Goal: Task Accomplishment & Management: Manage account settings

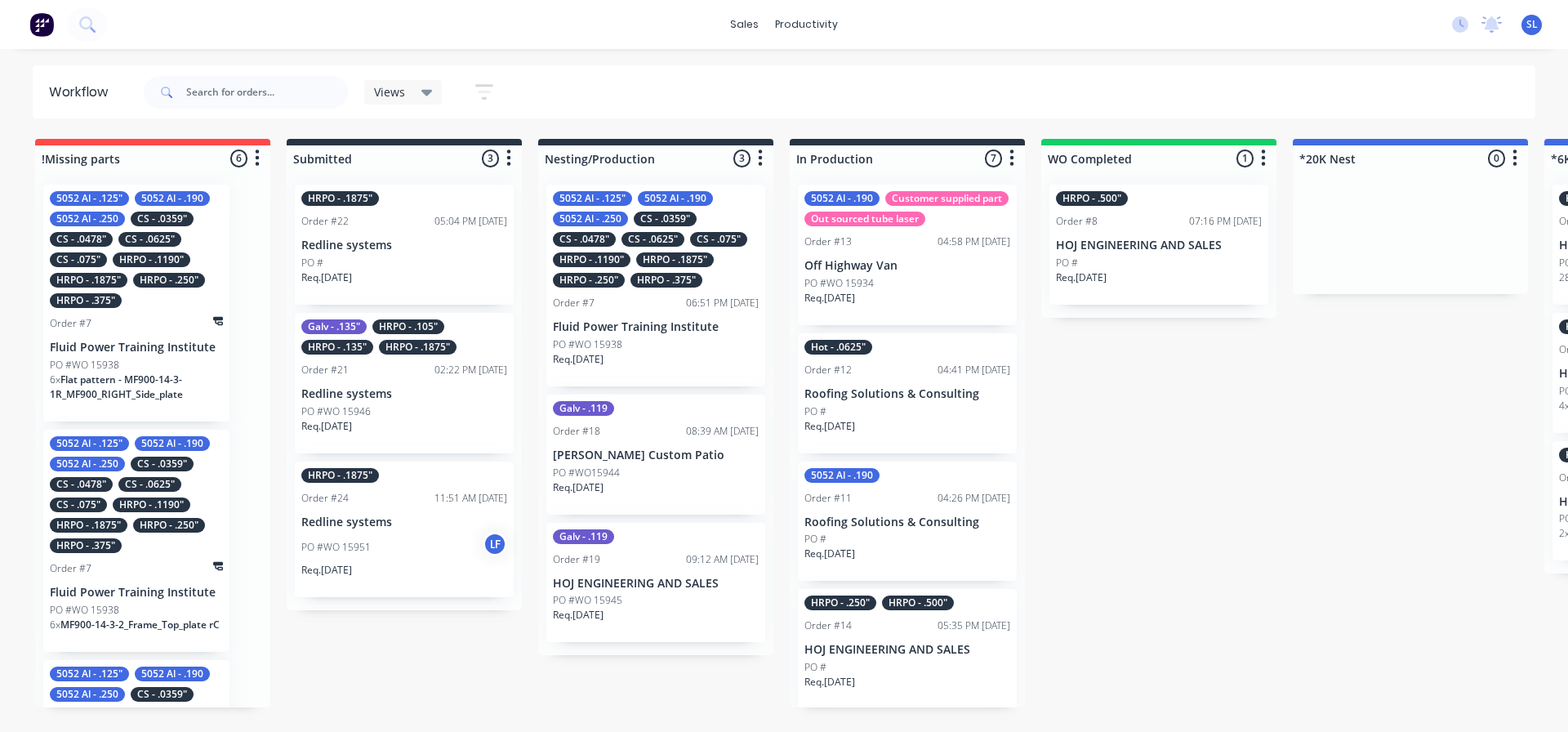
scroll to position [0, 446]
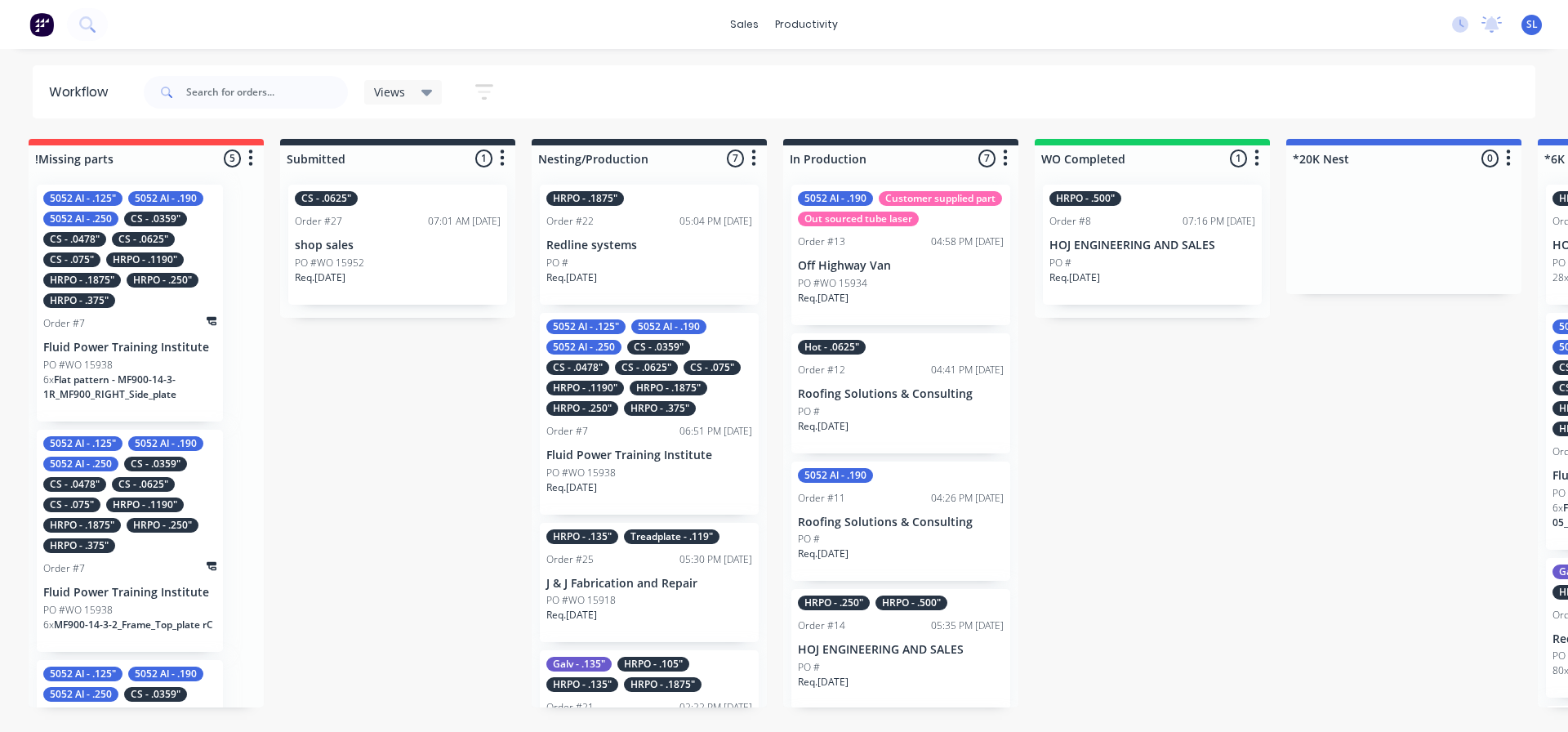
click at [482, 89] on icon "button" at bounding box center [484, 91] width 18 height 20
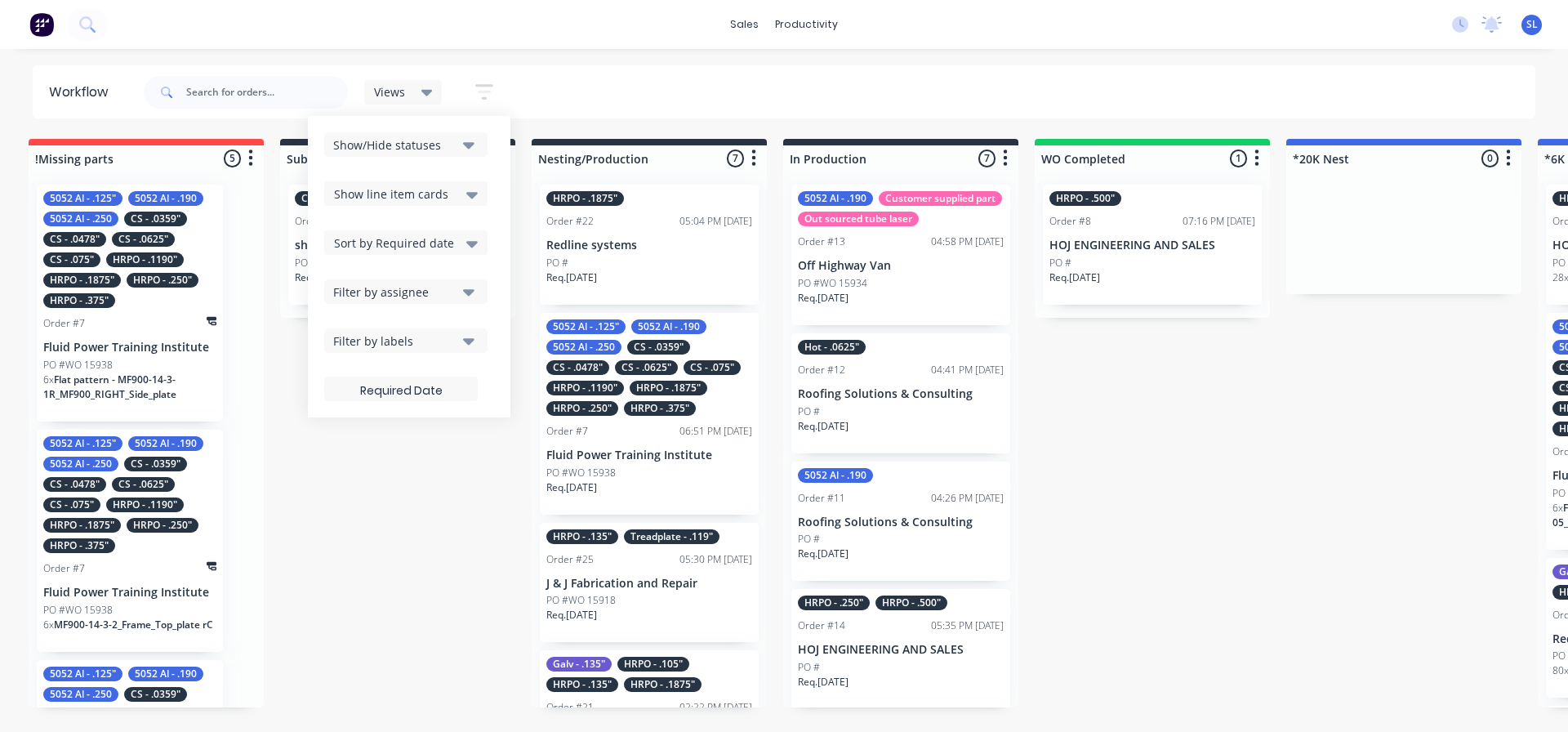
click at [472, 198] on icon at bounding box center [473, 195] width 12 height 7
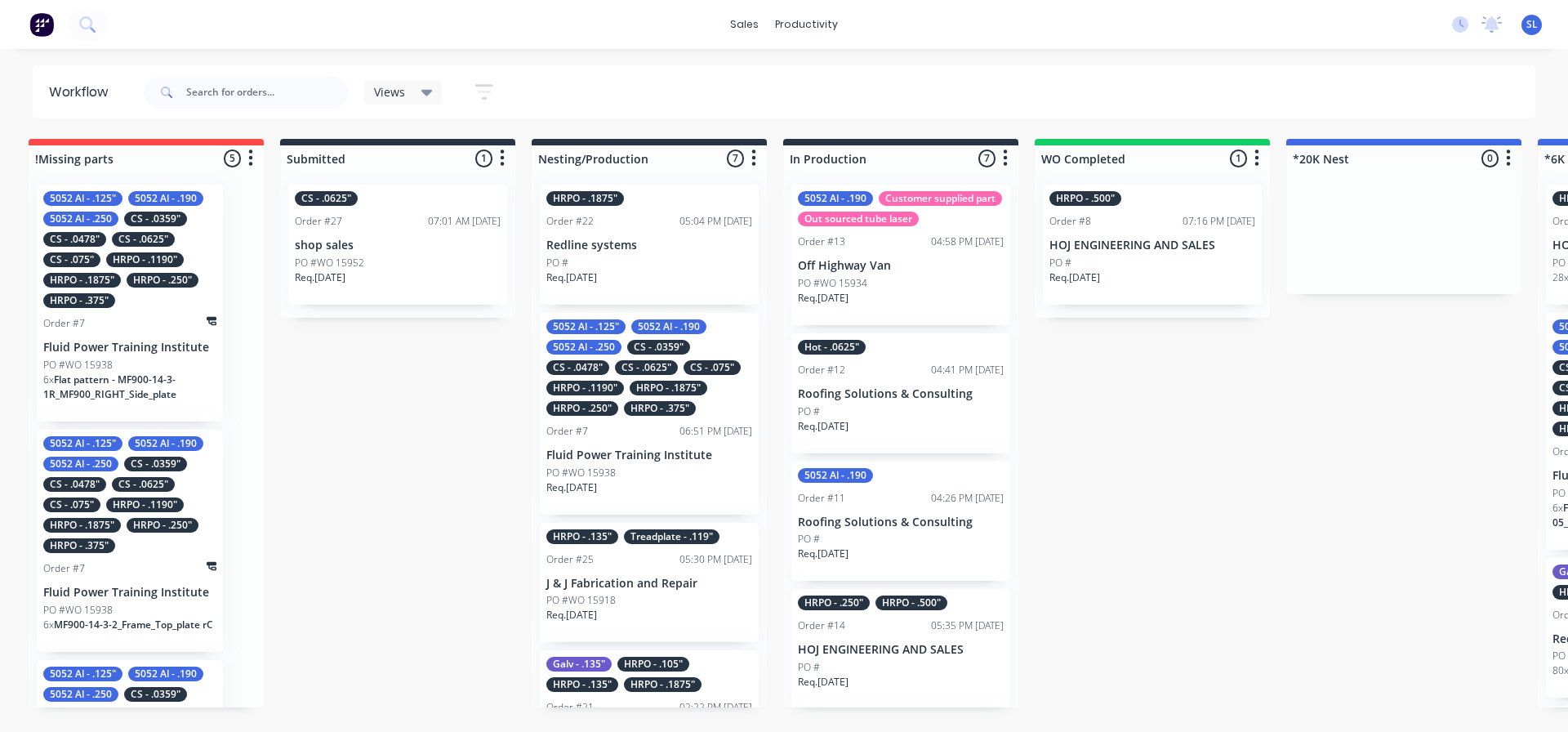
click at [426, 91] on icon at bounding box center [427, 93] width 12 height 7
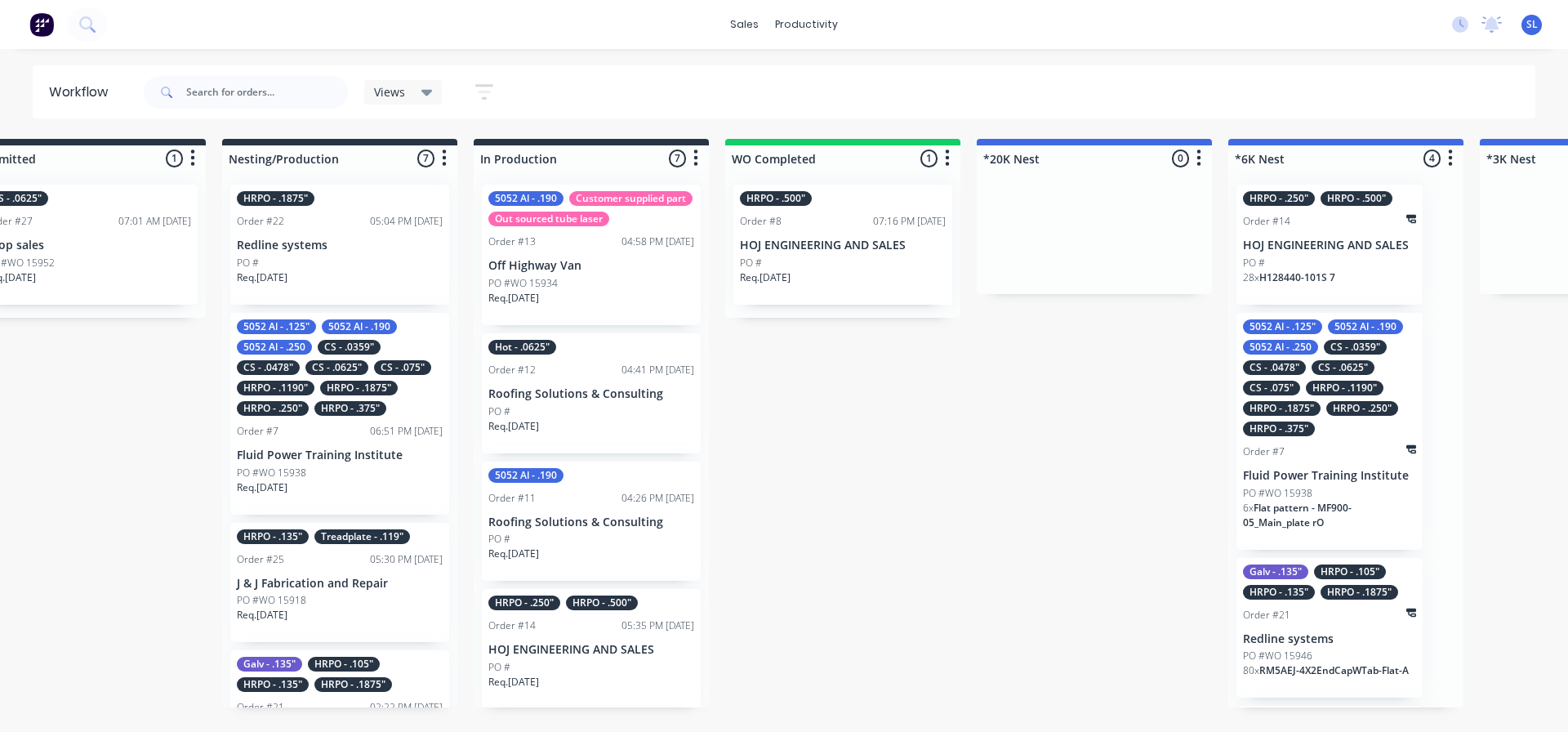
scroll to position [0, 423]
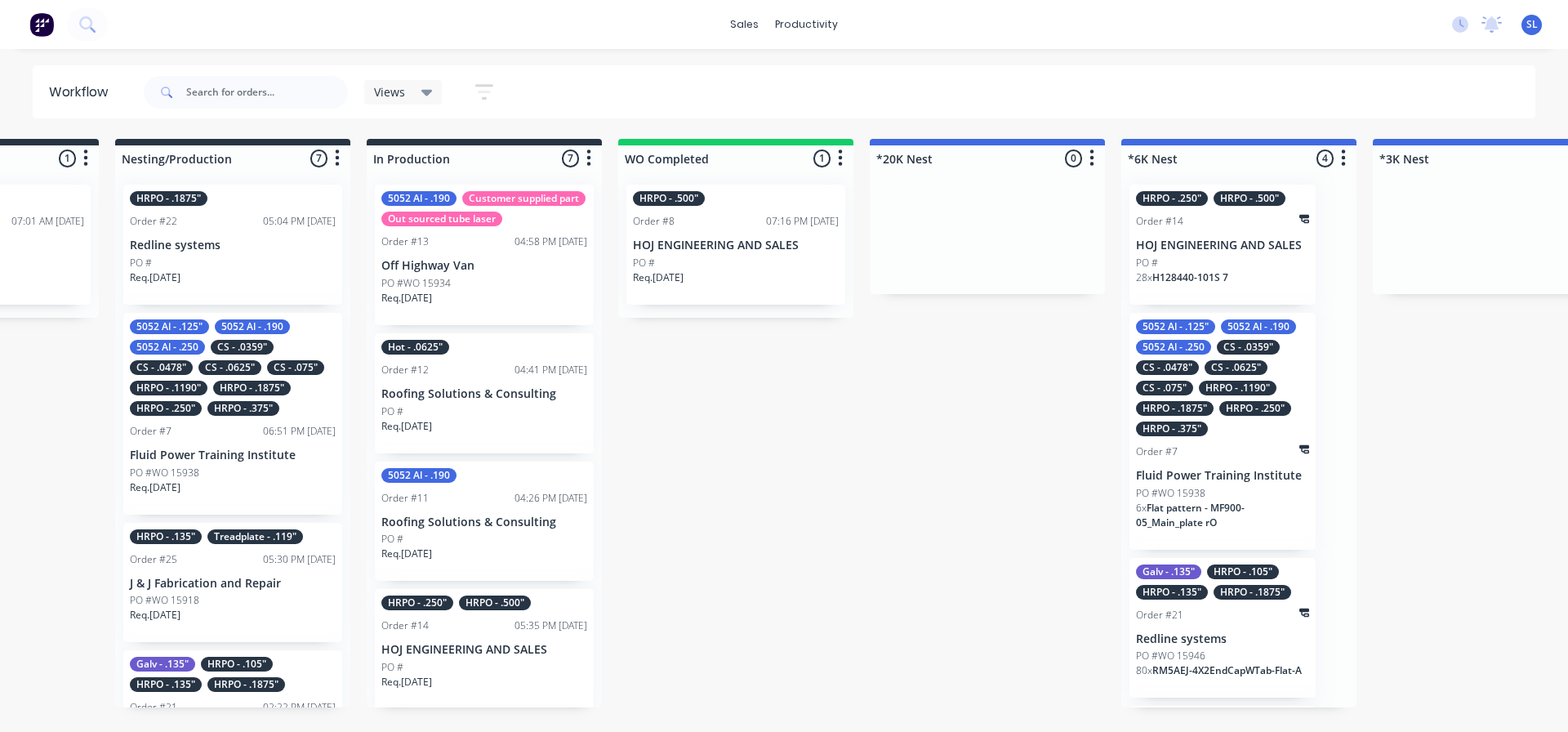
click at [292, 16] on div "sales productivity sales Sales Orders Customers Price Level Manager productivit…" at bounding box center [784, 24] width 1568 height 49
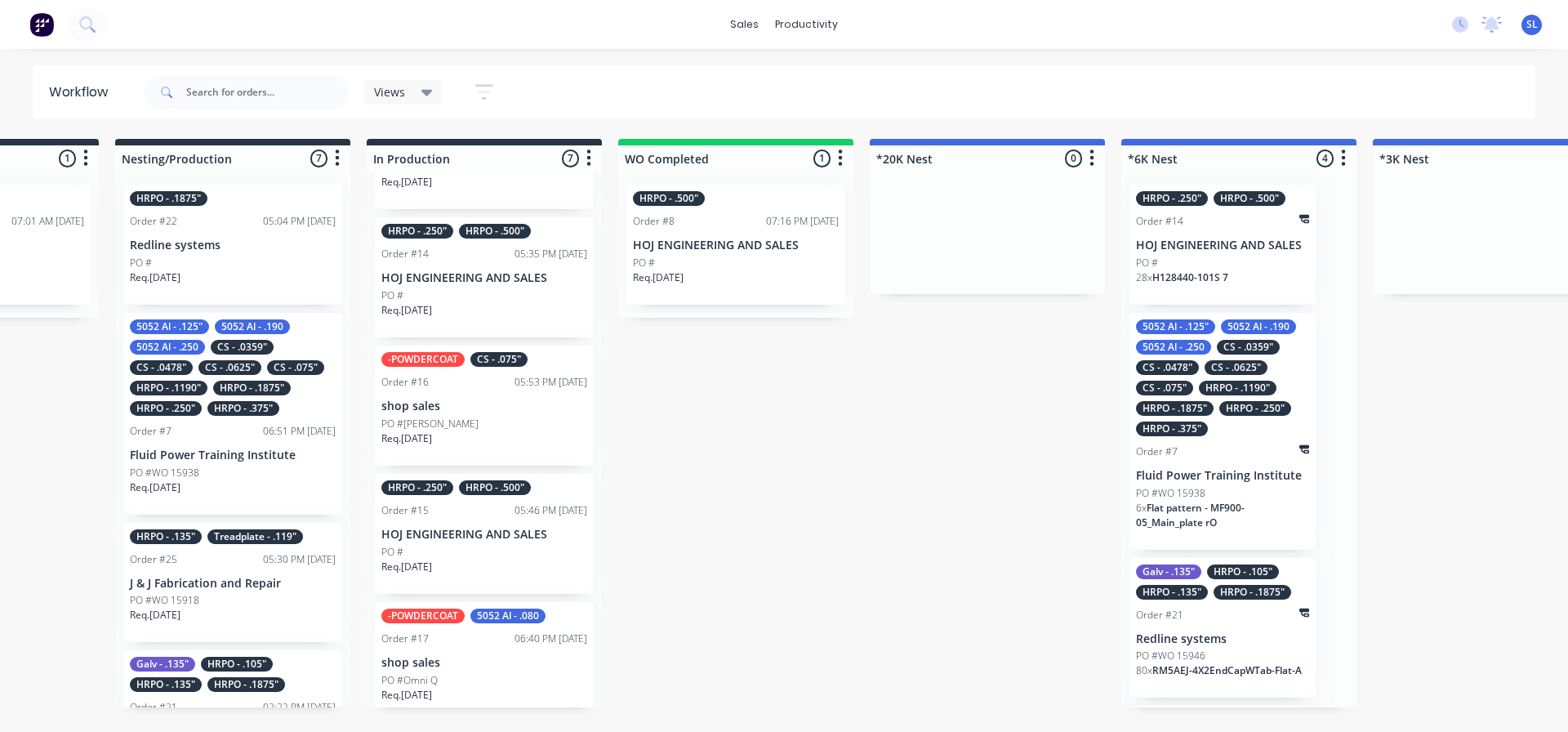
scroll to position [408, 0]
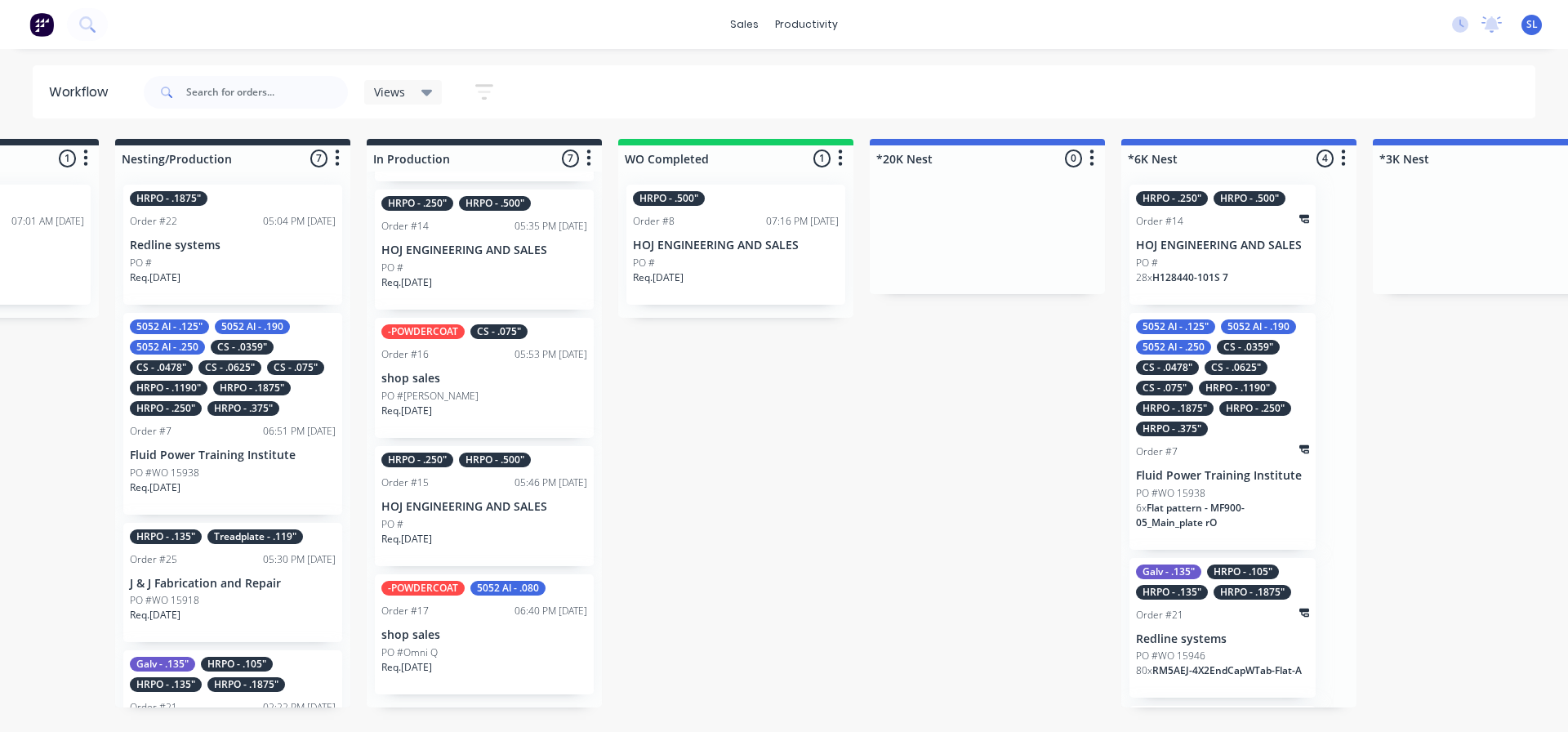
click at [467, 543] on div "Req. 16/10/25" at bounding box center [484, 545] width 206 height 28
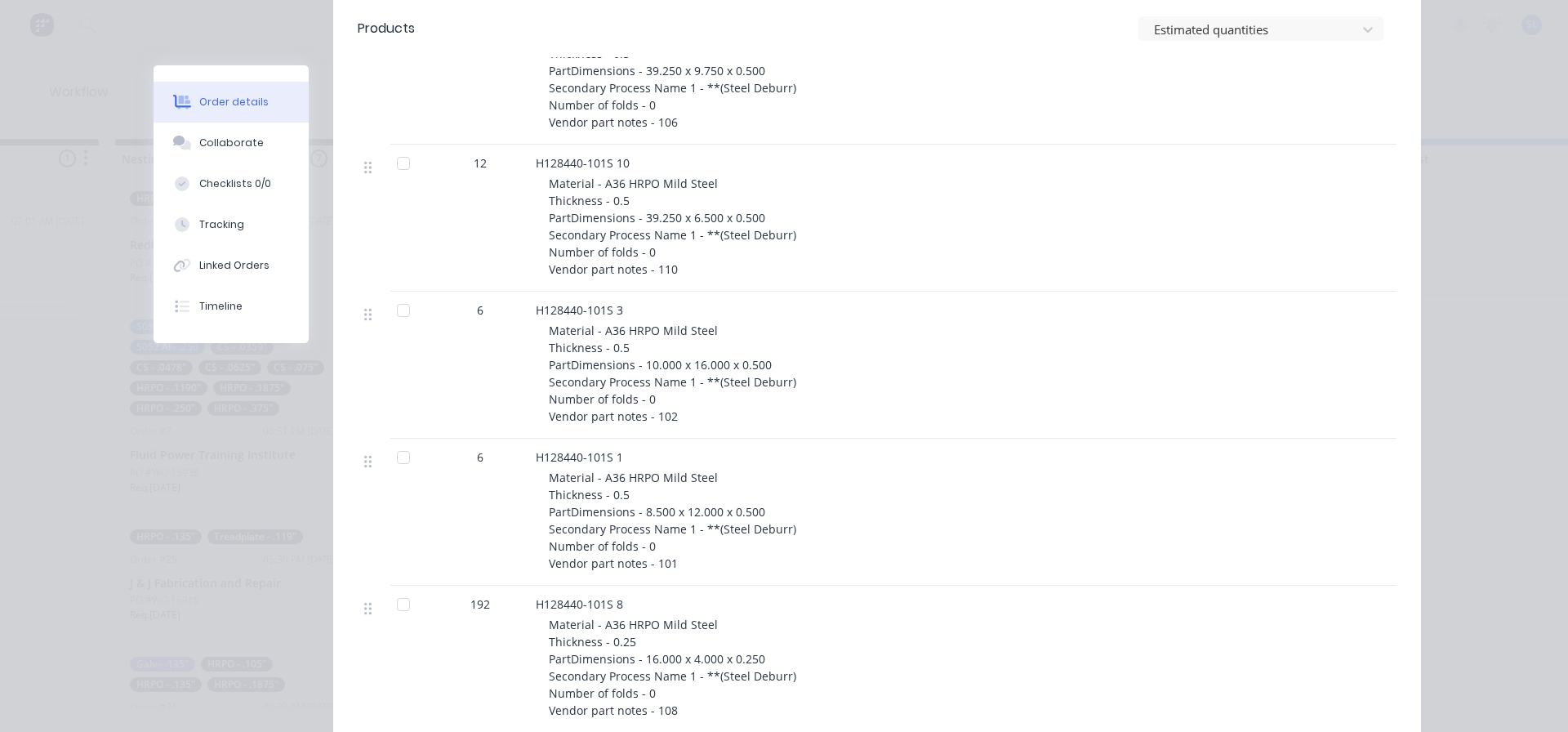
scroll to position [571, 0]
click at [397, 606] on div at bounding box center [404, 603] width 33 height 33
click at [364, 462] on icon at bounding box center [368, 460] width 8 height 15
click at [366, 613] on div at bounding box center [374, 605] width 19 height 22
click at [364, 609] on icon at bounding box center [368, 607] width 8 height 15
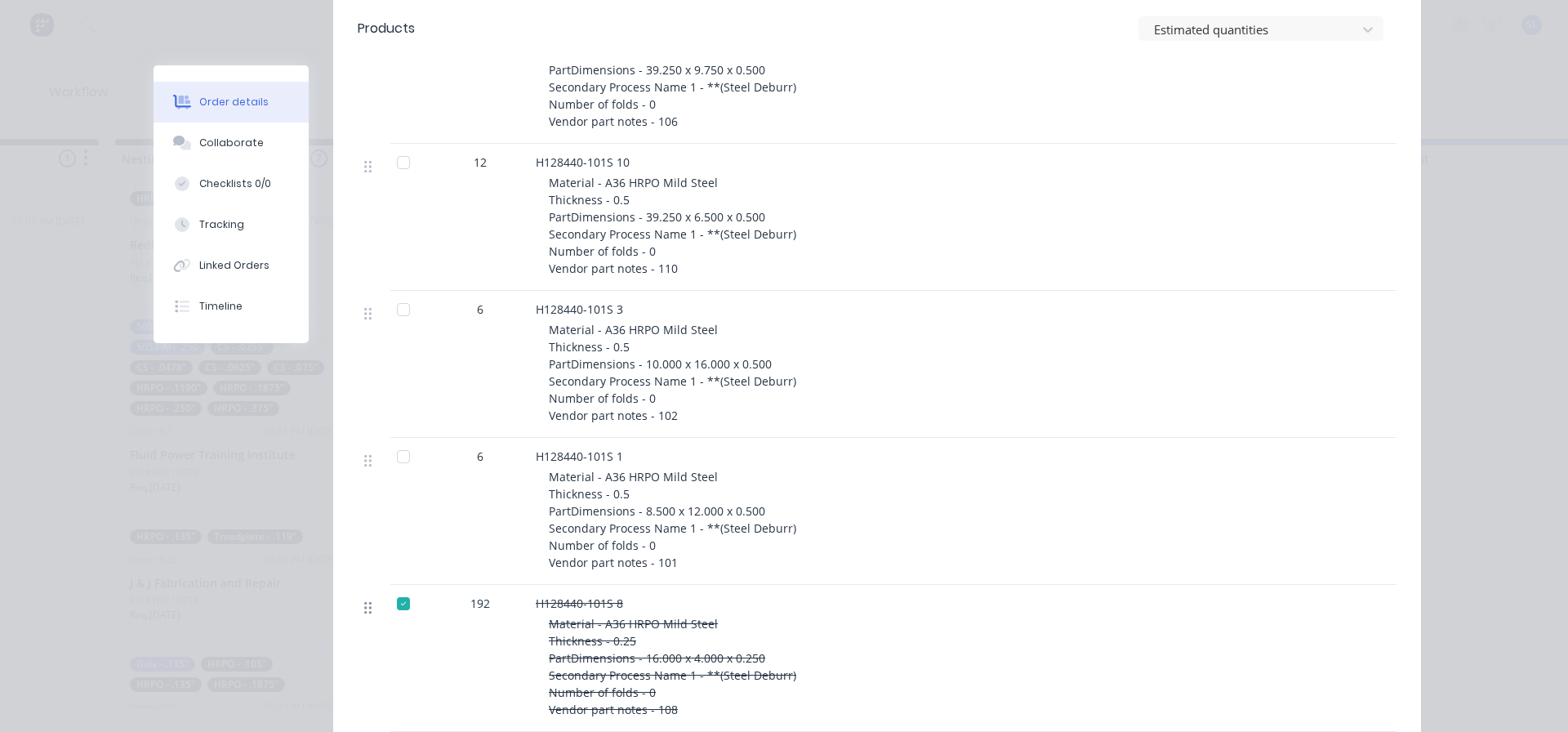
click at [364, 609] on icon at bounding box center [368, 607] width 8 height 15
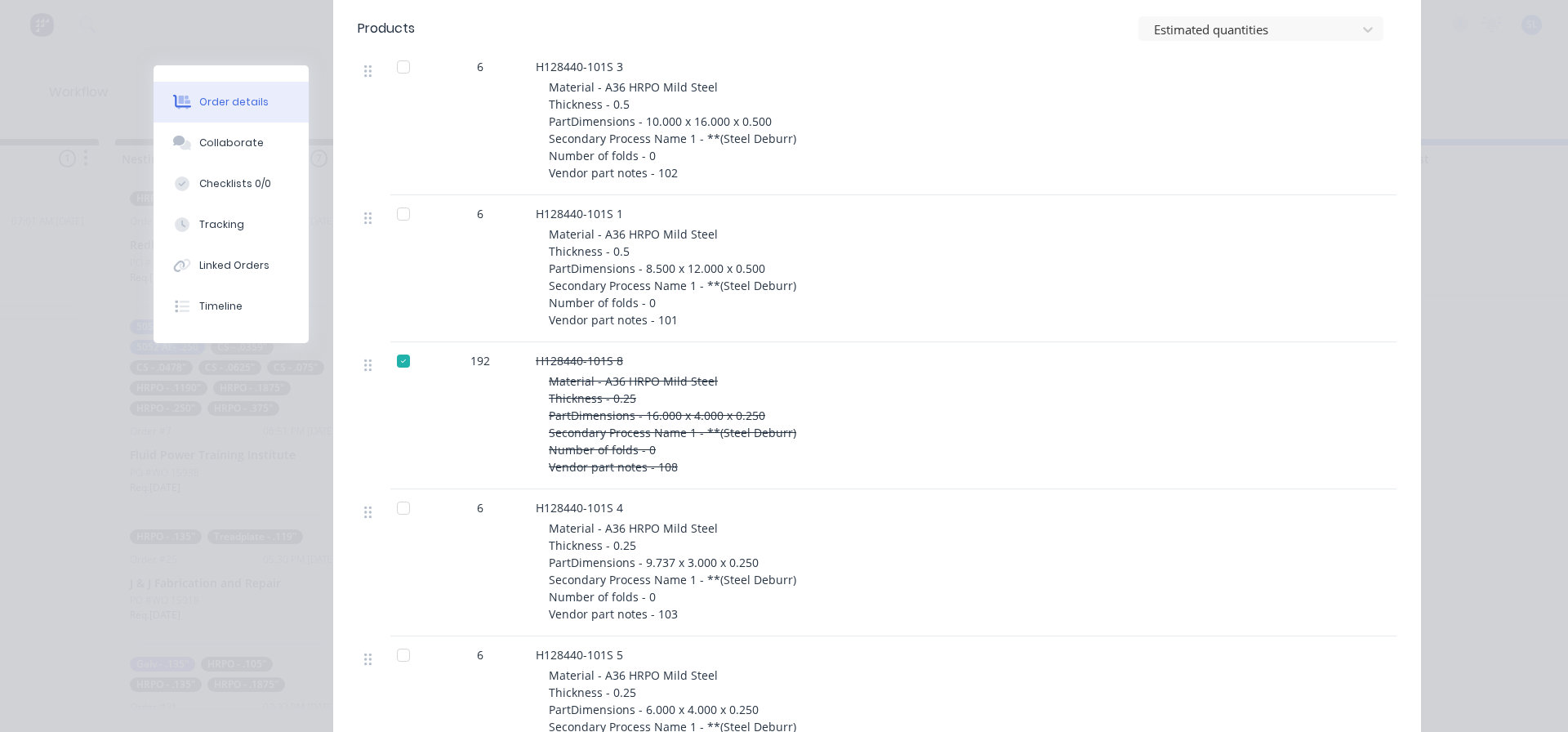
scroll to position [980, 0]
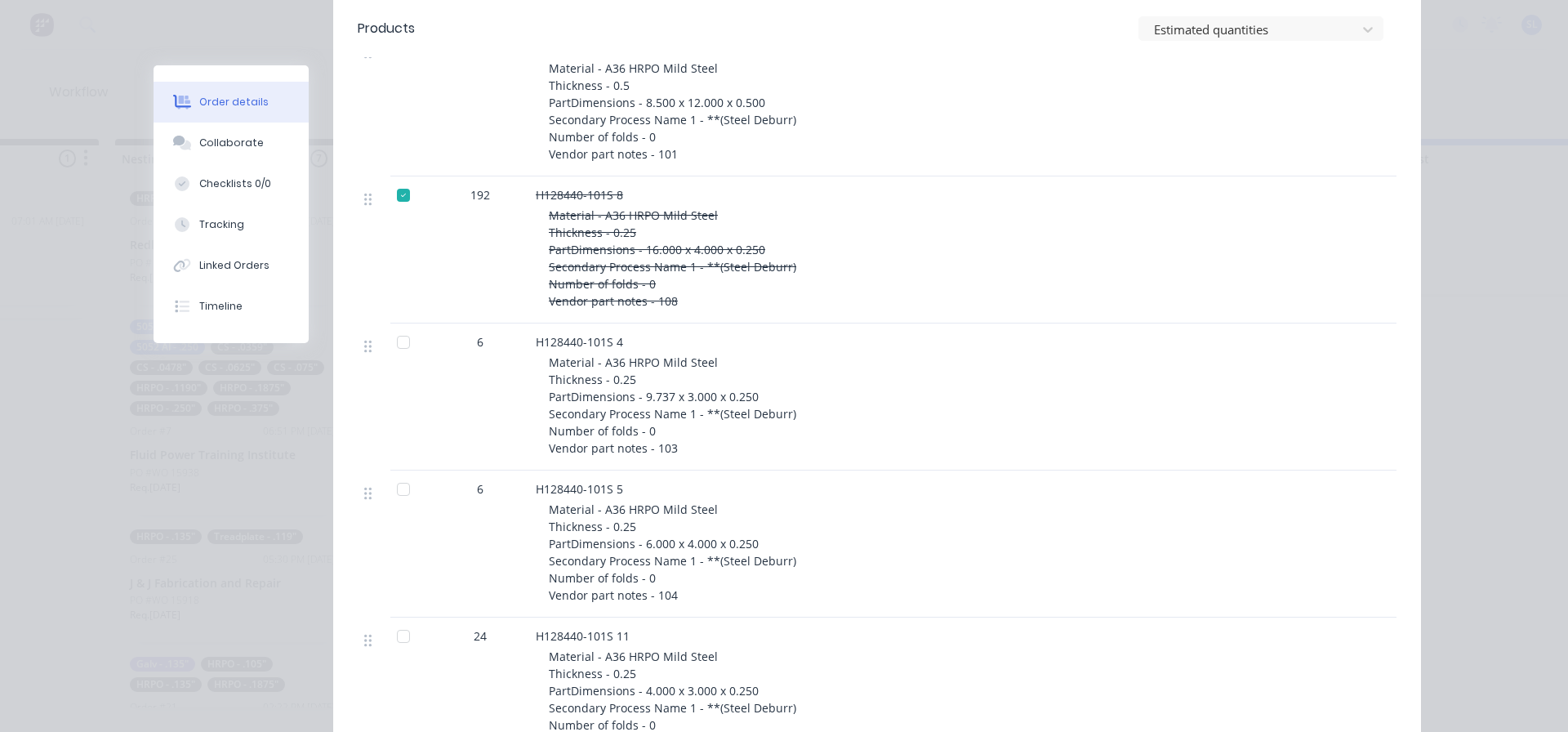
click at [391, 342] on div at bounding box center [404, 343] width 33 height 33
click at [399, 491] on div at bounding box center [404, 489] width 33 height 33
click at [400, 637] on div at bounding box center [404, 636] width 33 height 33
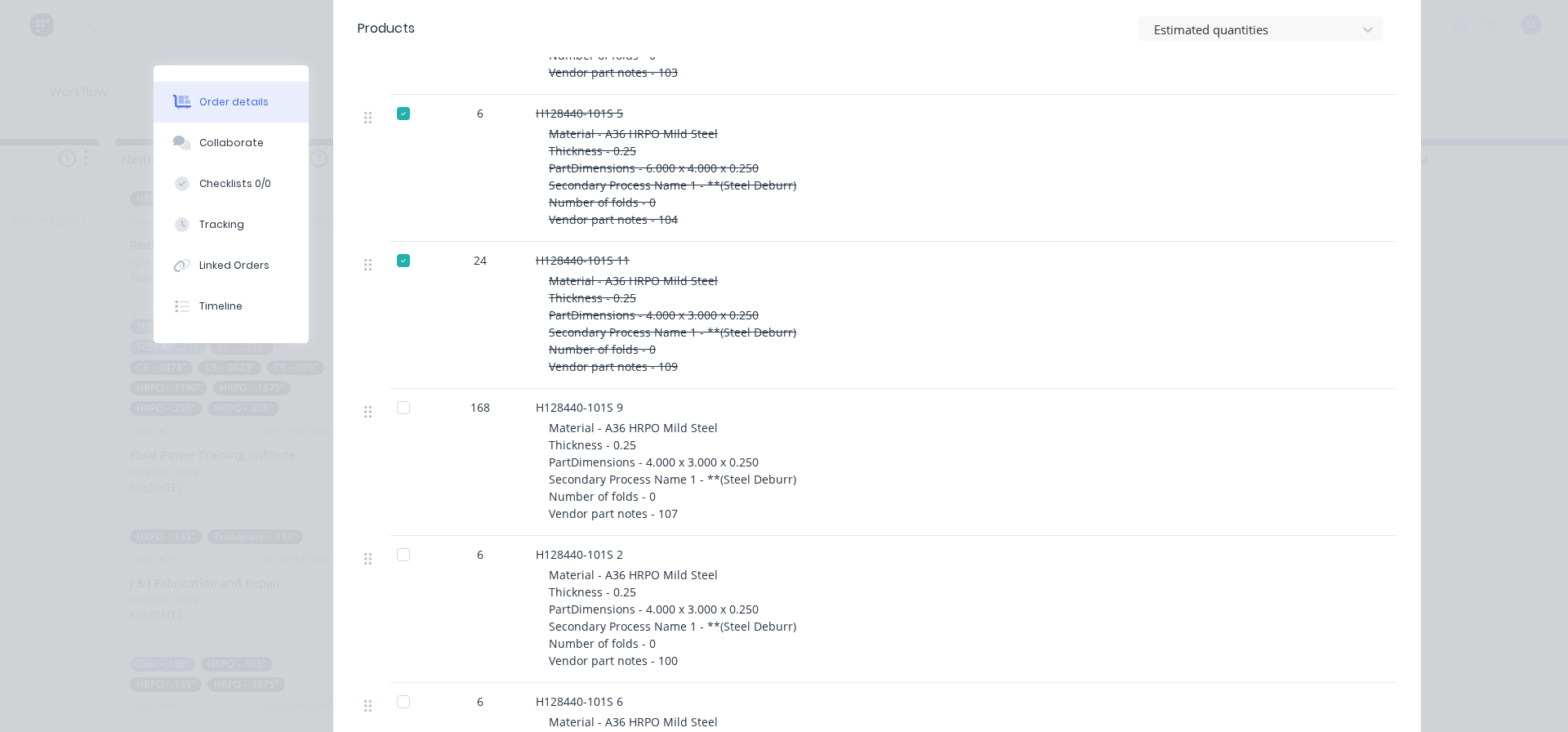
scroll to position [1388, 0]
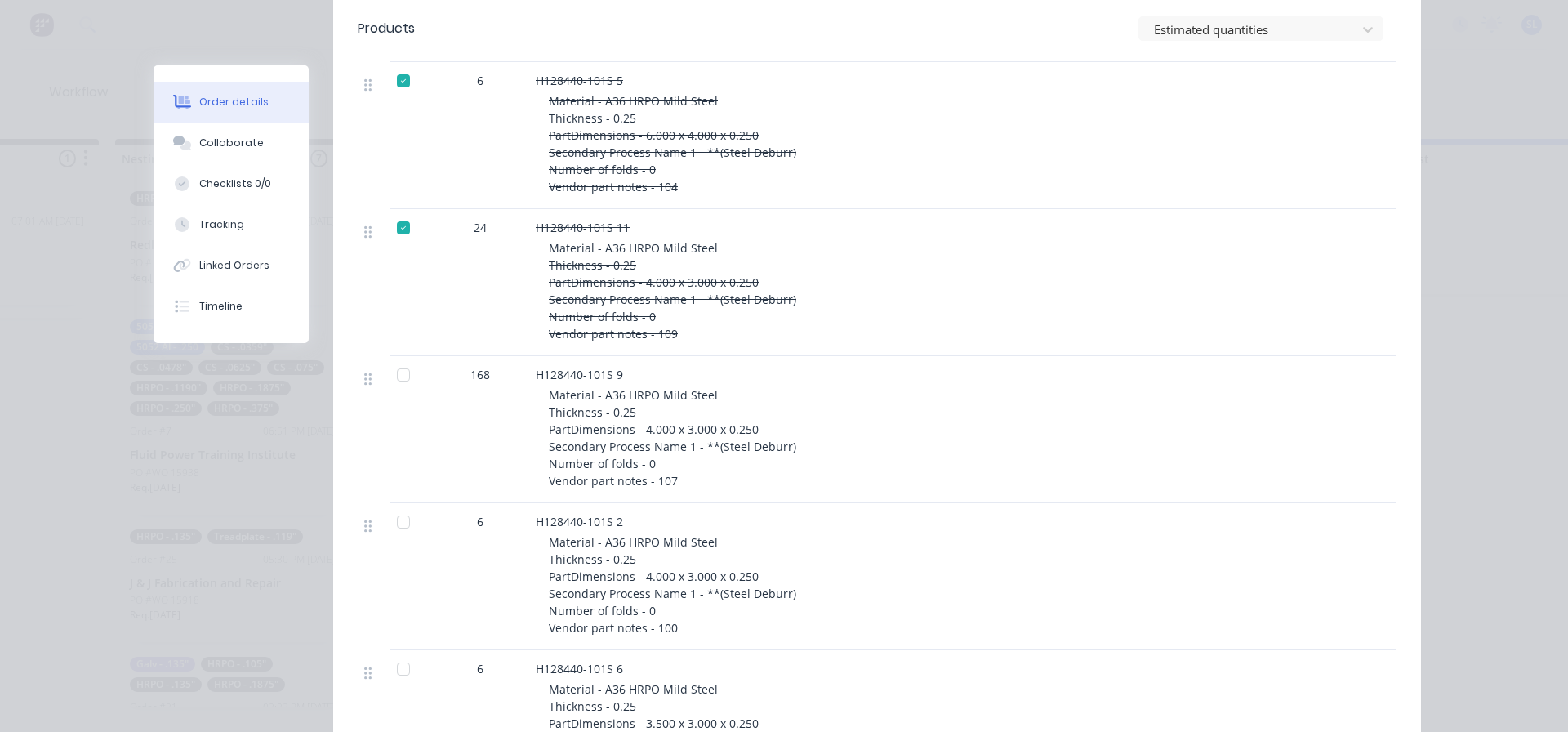
click at [395, 374] on div at bounding box center [404, 375] width 33 height 33
click at [392, 524] on div at bounding box center [404, 522] width 33 height 33
click at [397, 670] on div at bounding box center [404, 669] width 33 height 33
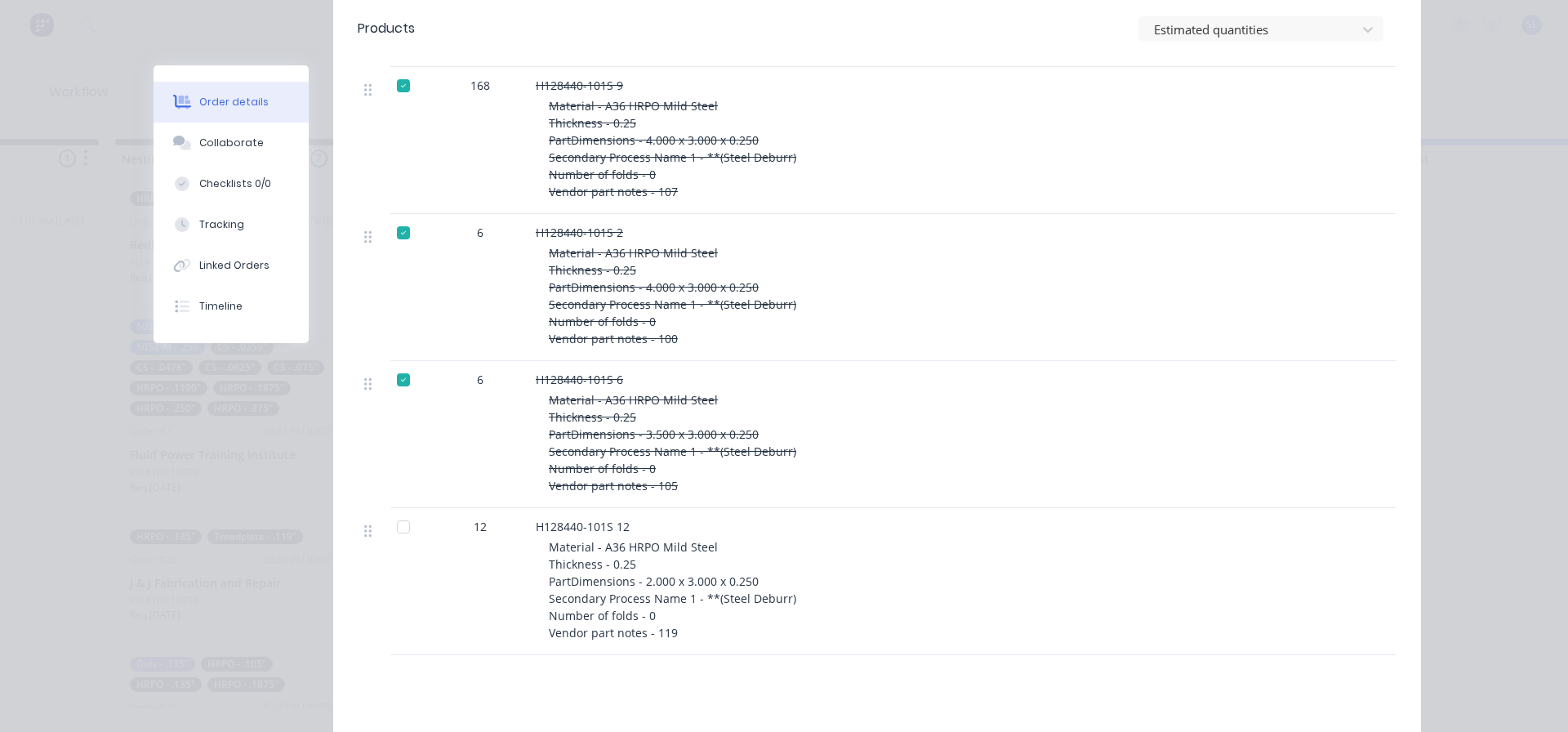
scroll to position [1715, 0]
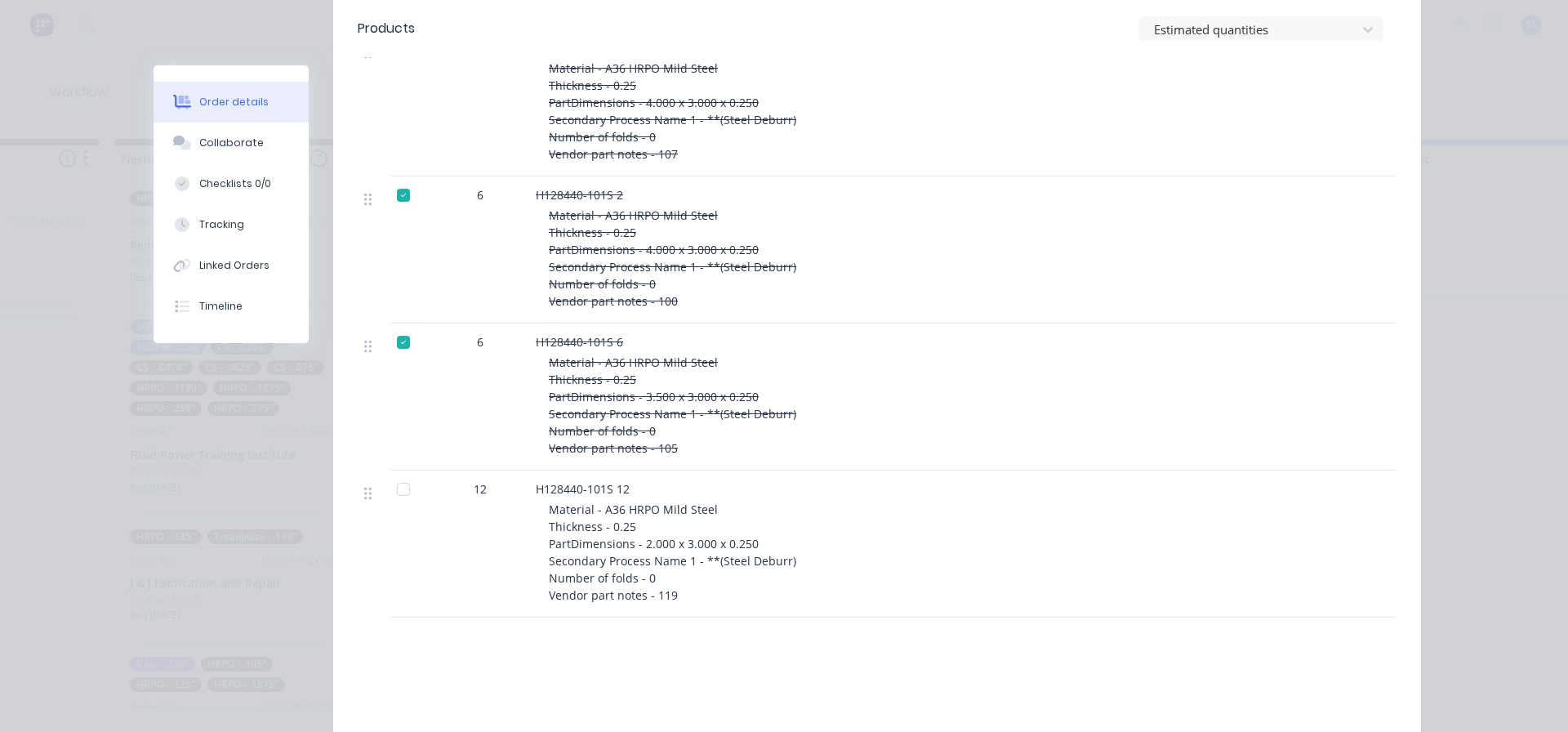
click at [393, 490] on div at bounding box center [404, 489] width 33 height 33
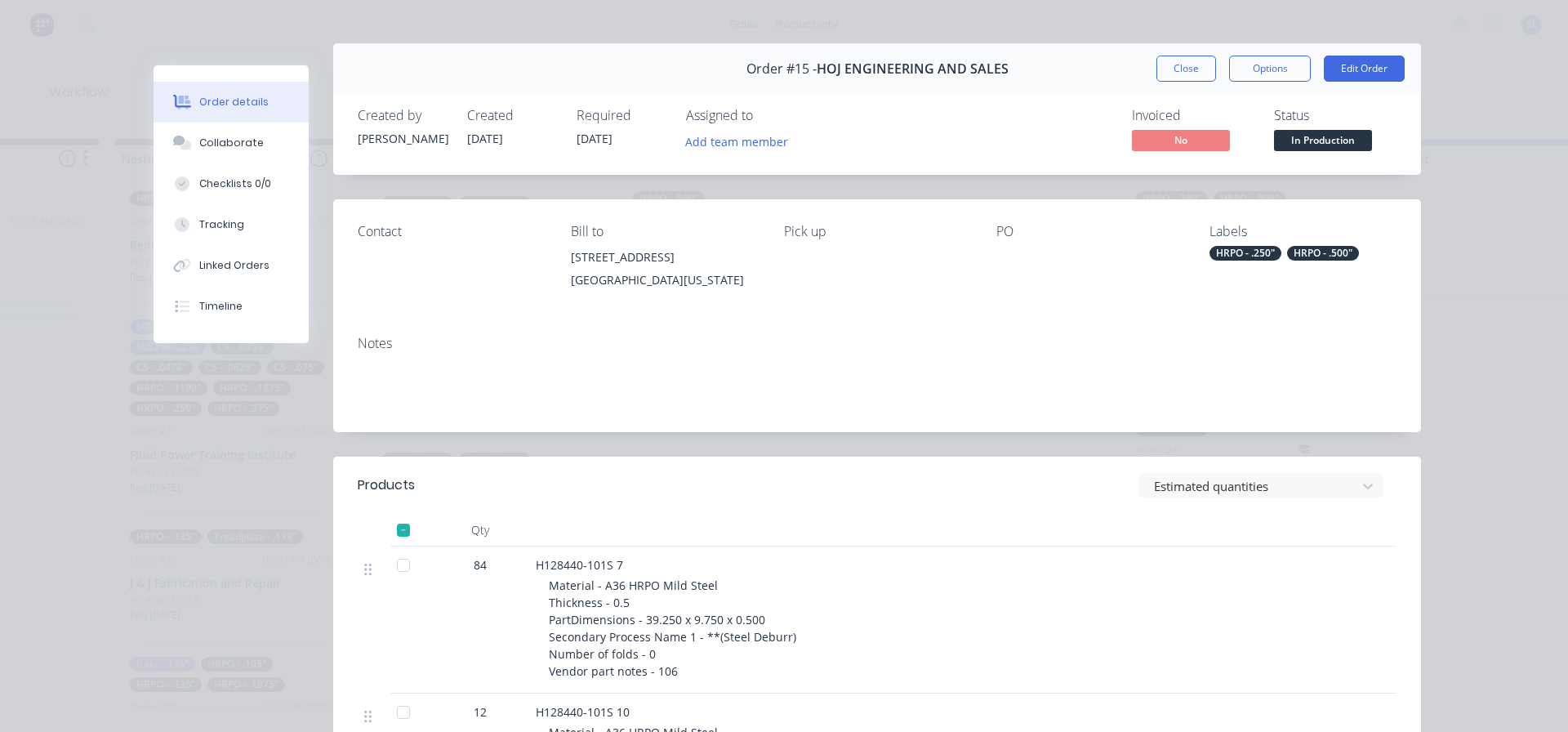
scroll to position [0, 0]
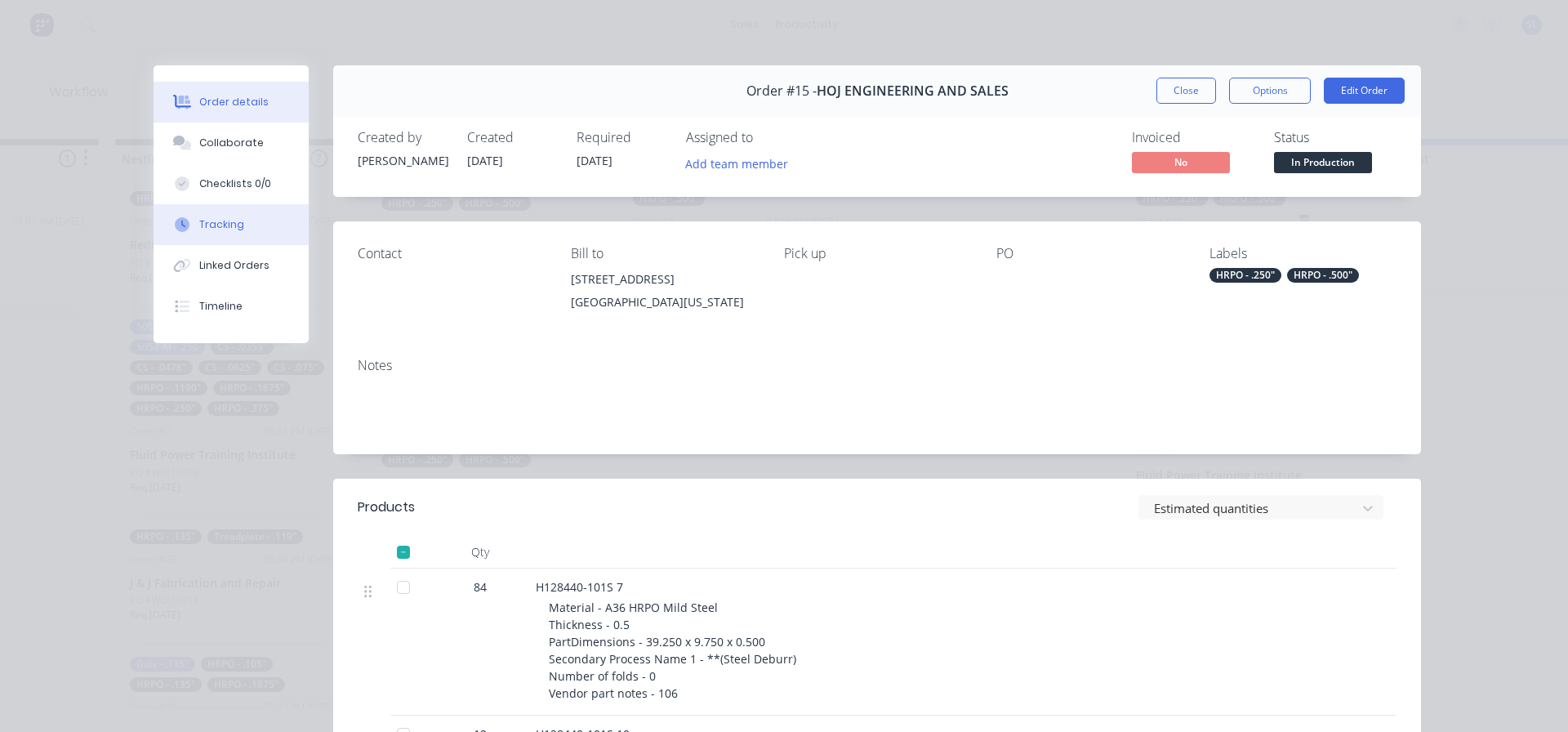
click at [216, 226] on div "Tracking" at bounding box center [222, 224] width 45 height 15
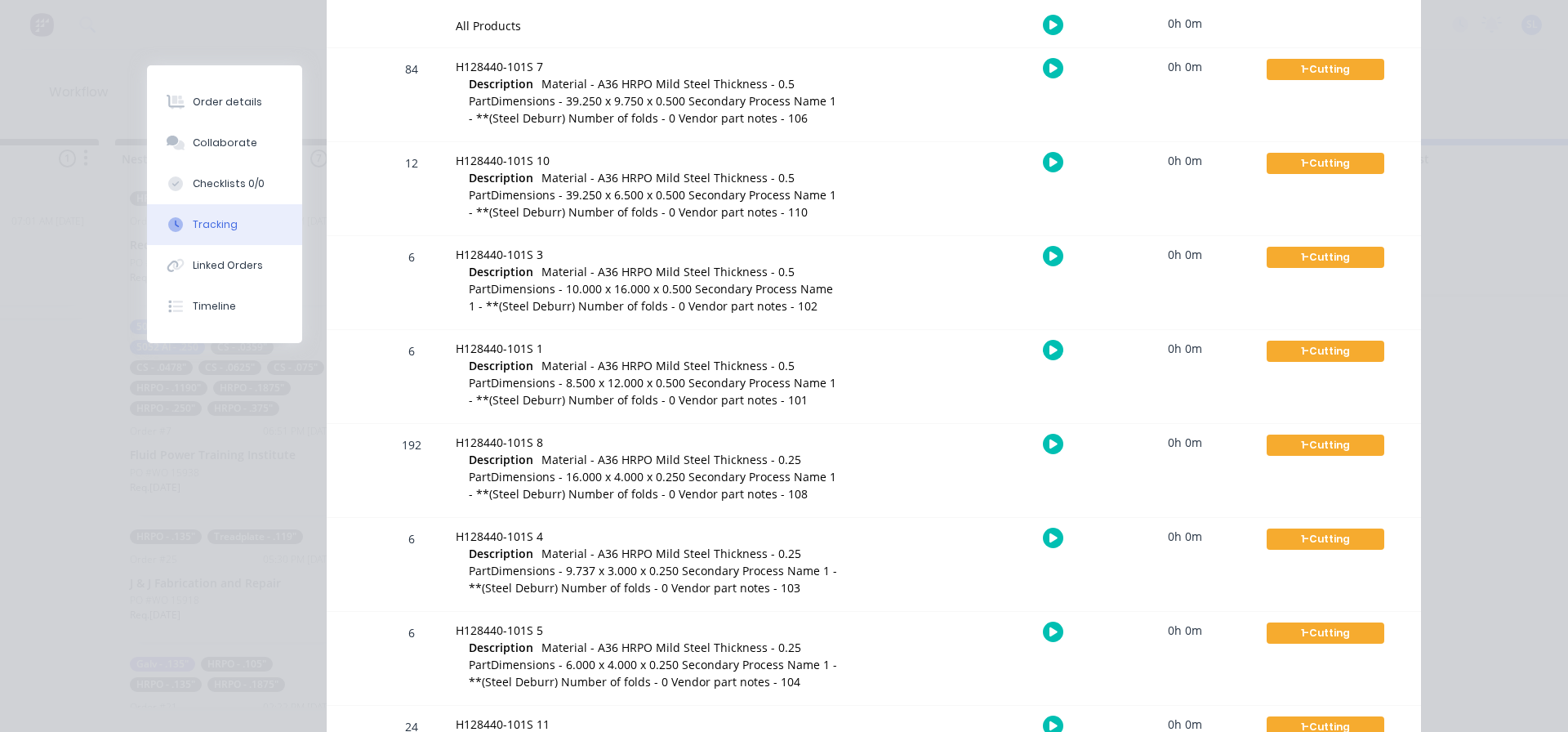
scroll to position [409, 0]
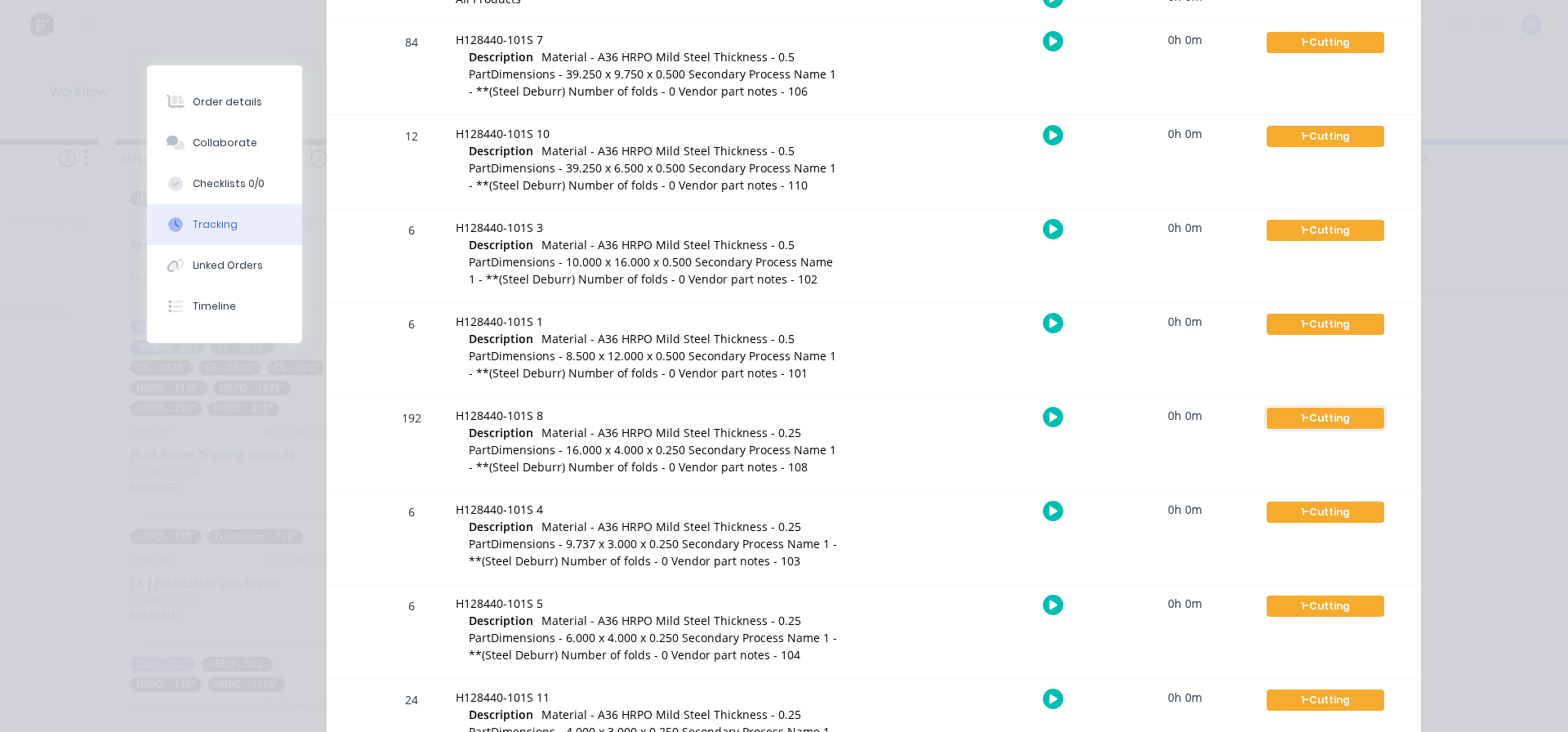
click at [1316, 419] on div "1-Cutting" at bounding box center [1325, 418] width 117 height 21
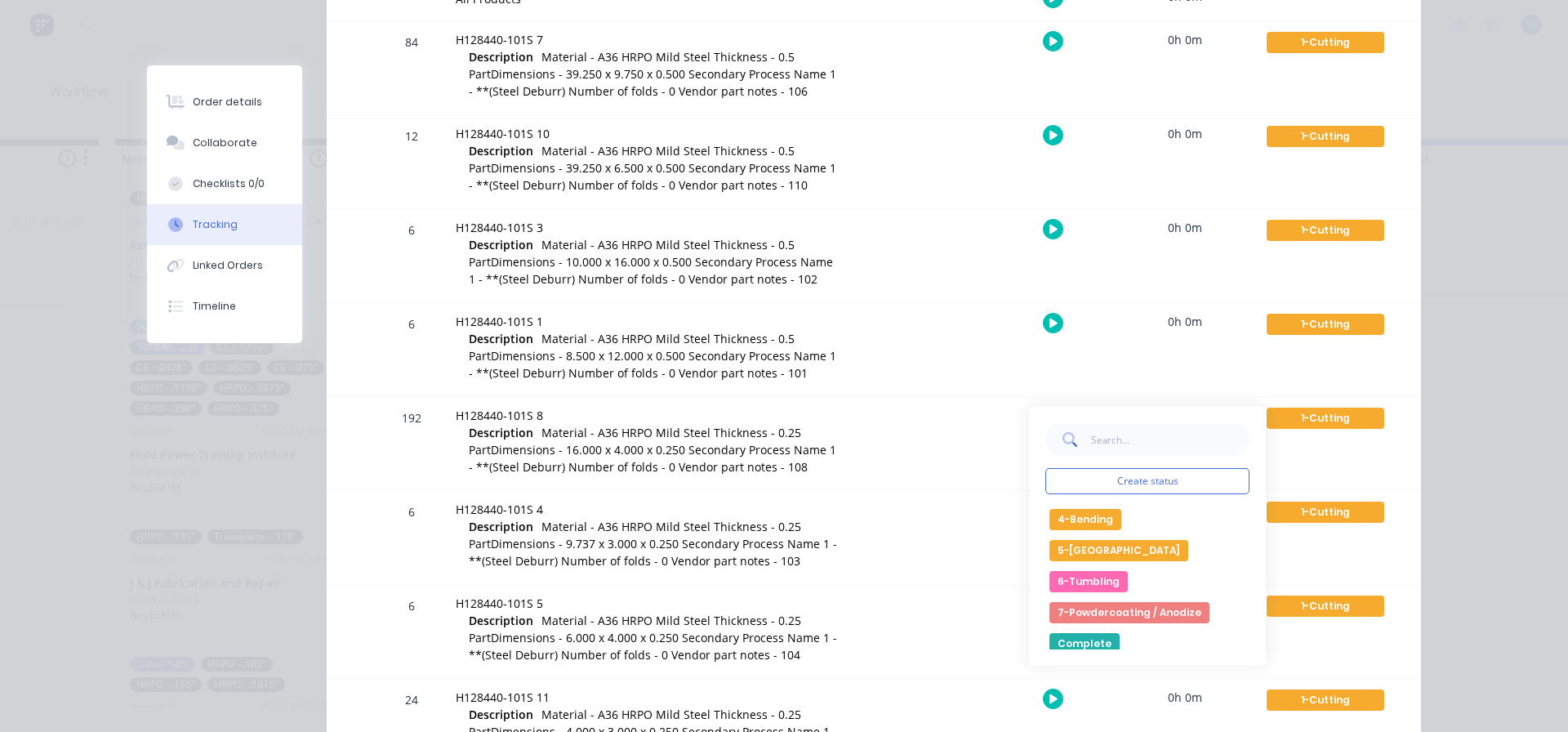
scroll to position [274, 0]
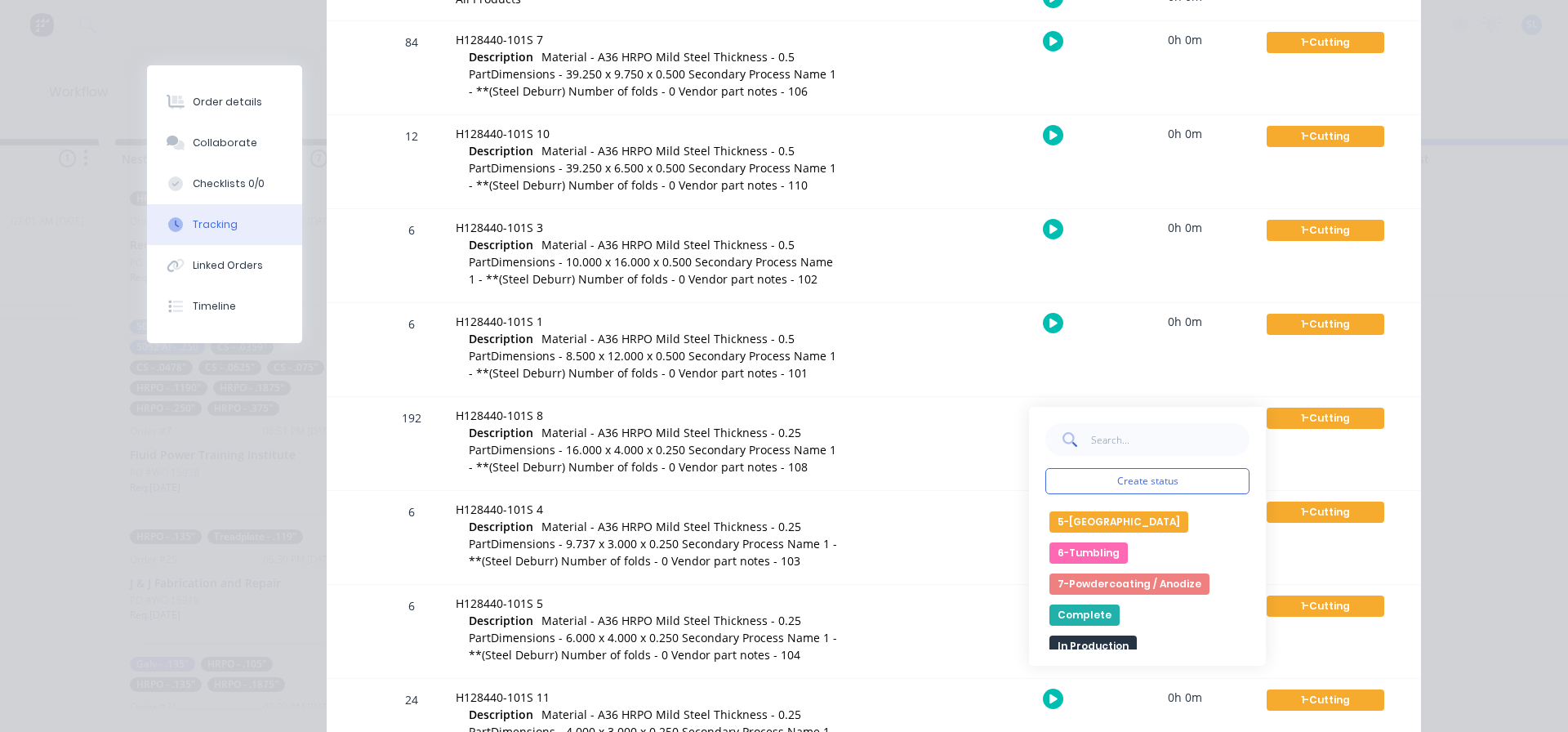
click at [1071, 614] on button "Complete" at bounding box center [1085, 615] width 71 height 21
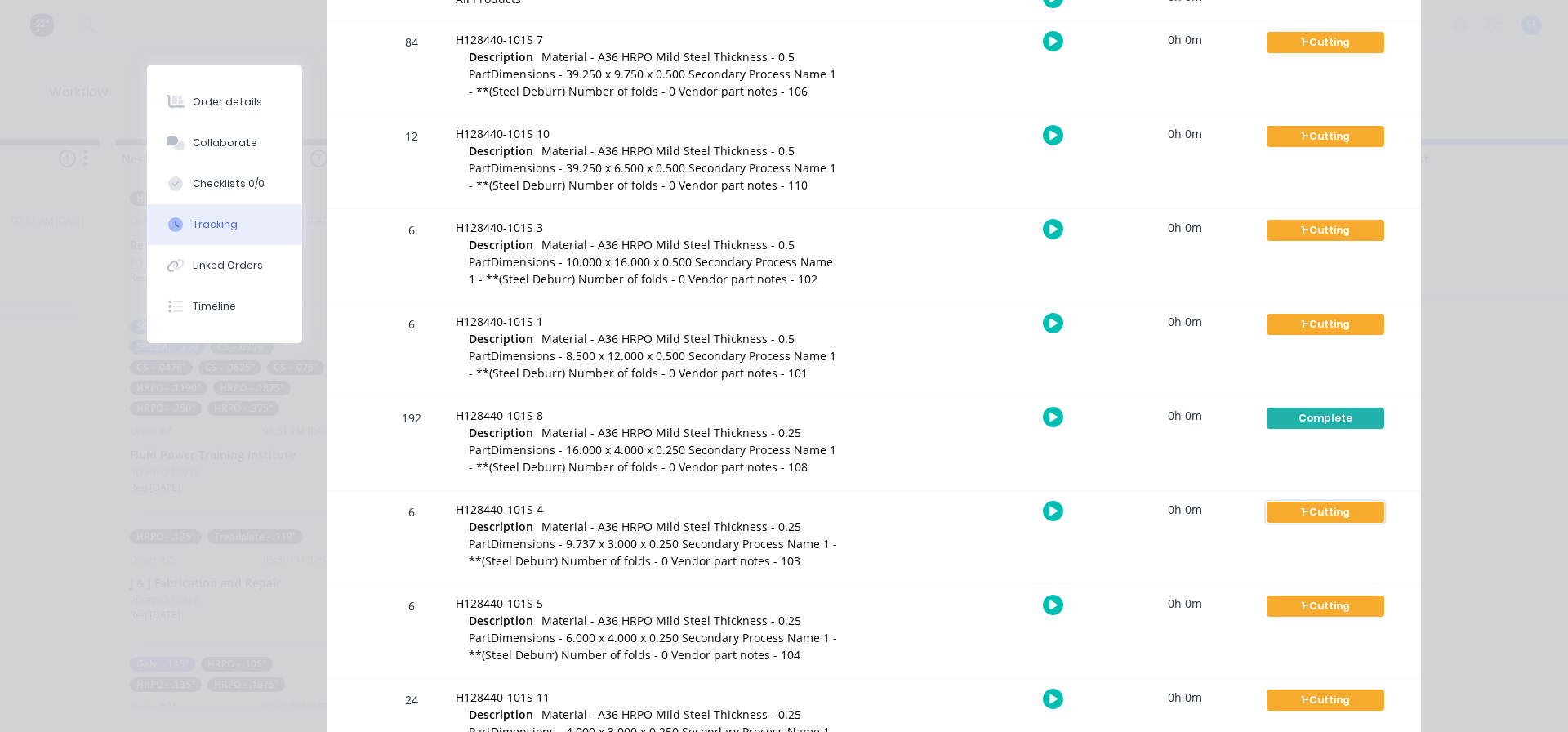
click at [1305, 506] on div "1-Cutting" at bounding box center [1325, 512] width 117 height 21
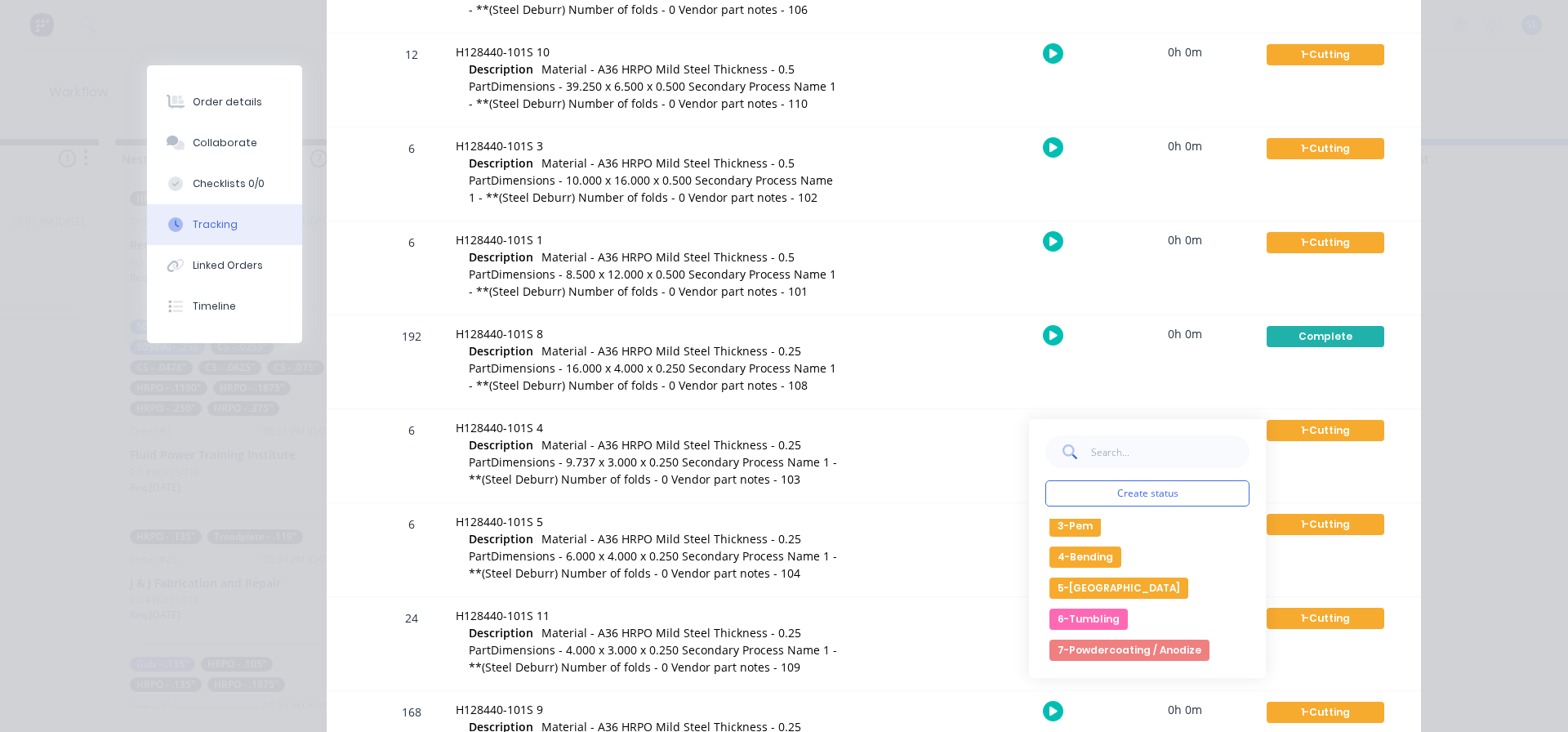
scroll to position [283, 0]
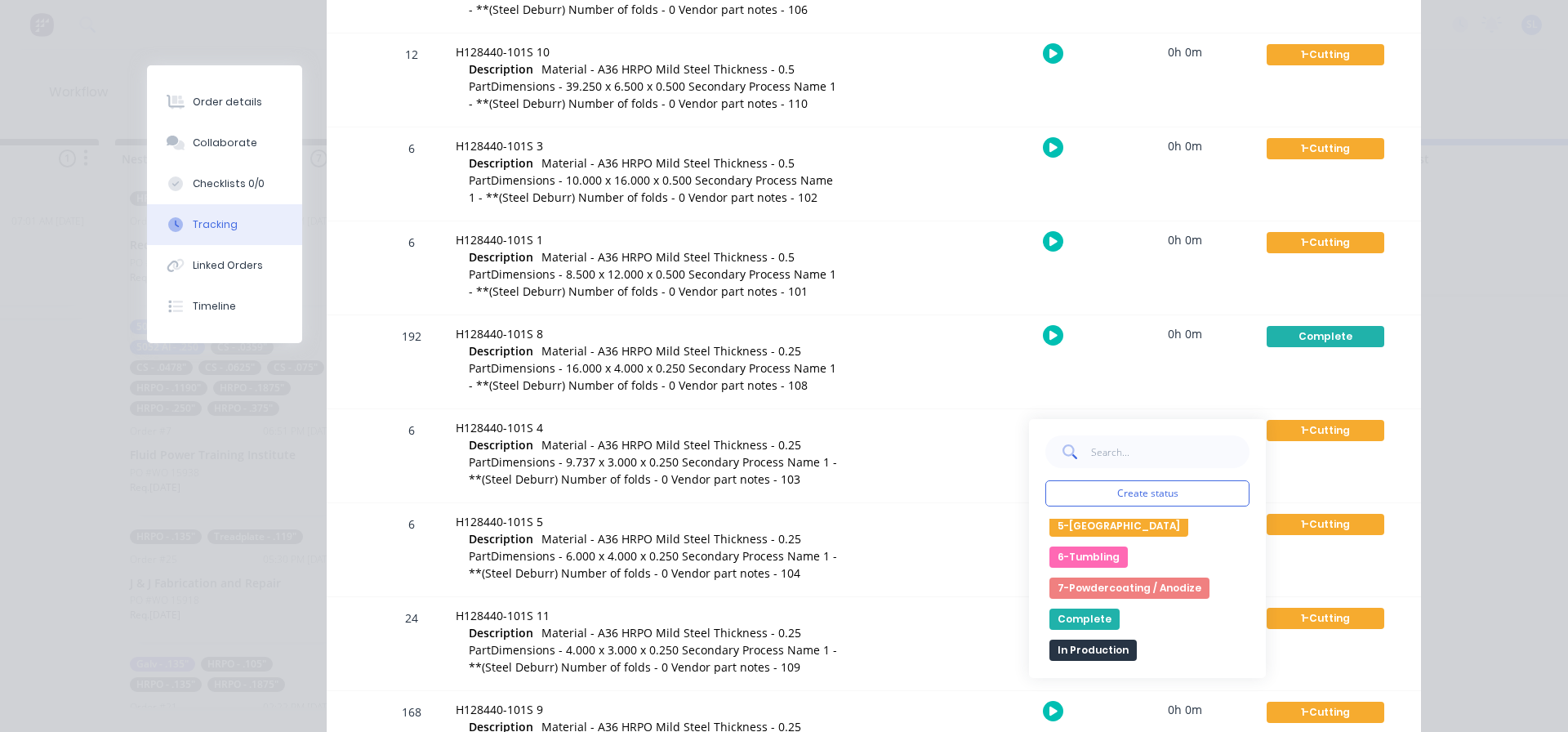
click at [1075, 618] on button "Complete" at bounding box center [1085, 619] width 71 height 21
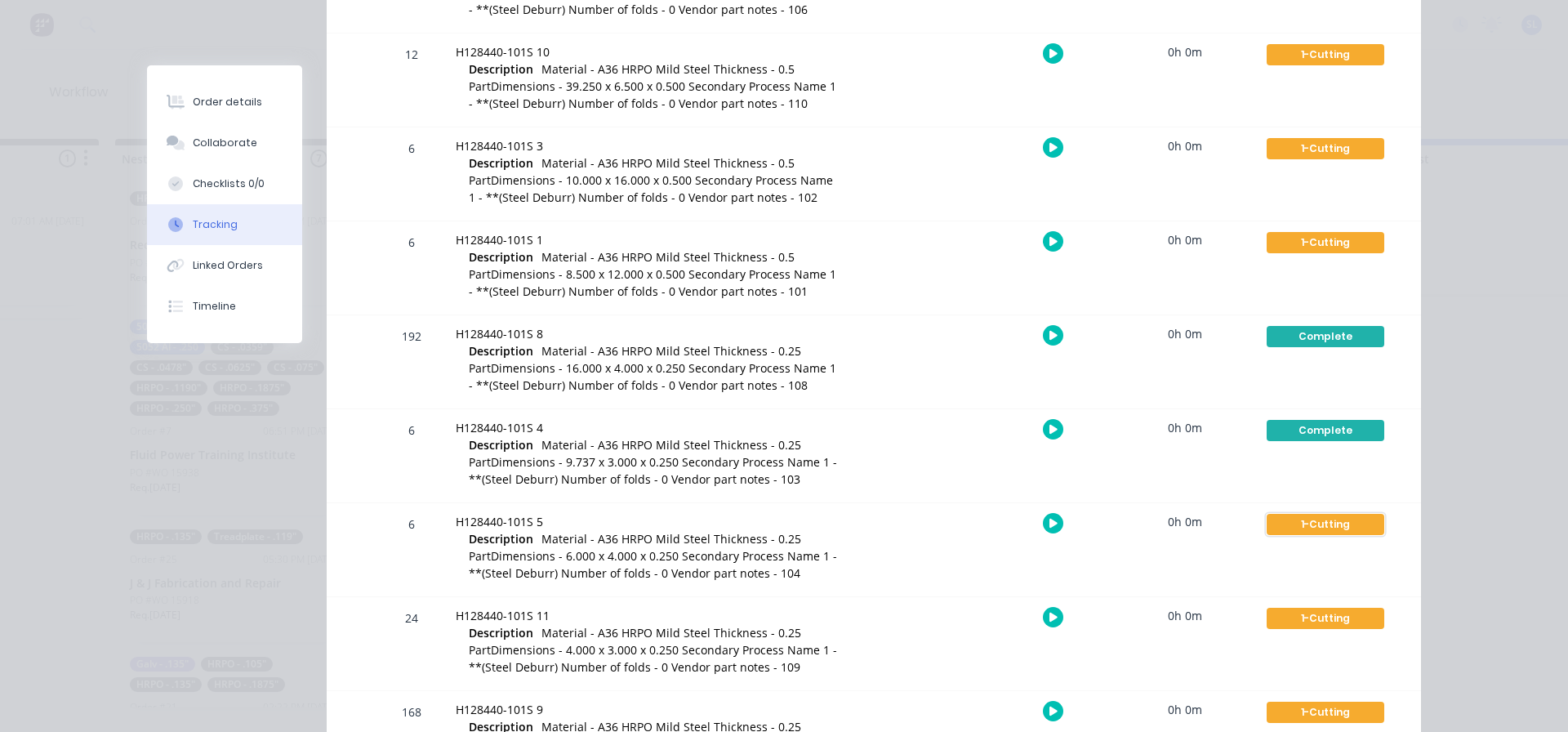
click at [1306, 524] on div "1-Cutting" at bounding box center [1325, 524] width 117 height 21
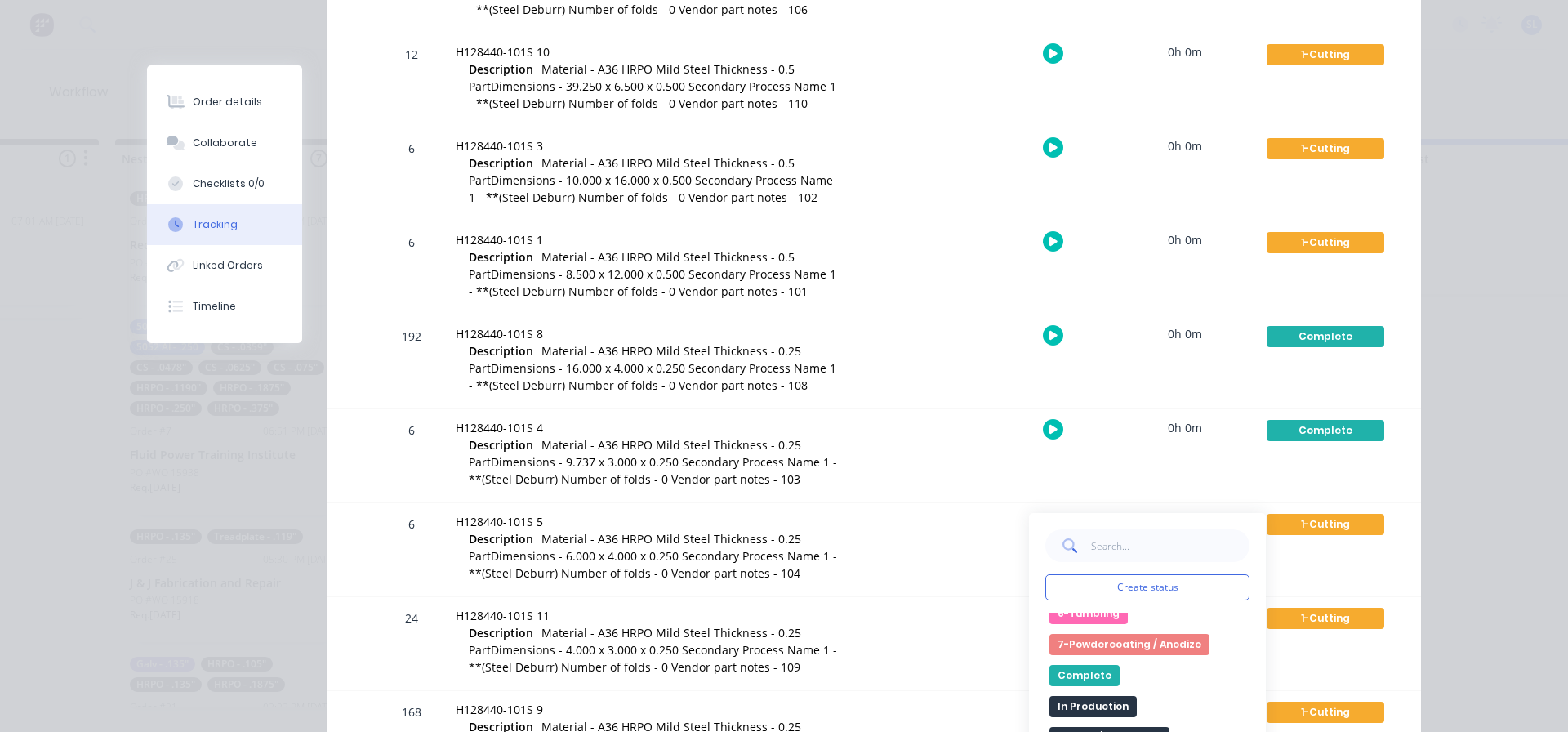
scroll to position [324, 0]
click at [1064, 675] on button "Complete" at bounding box center [1085, 671] width 71 height 21
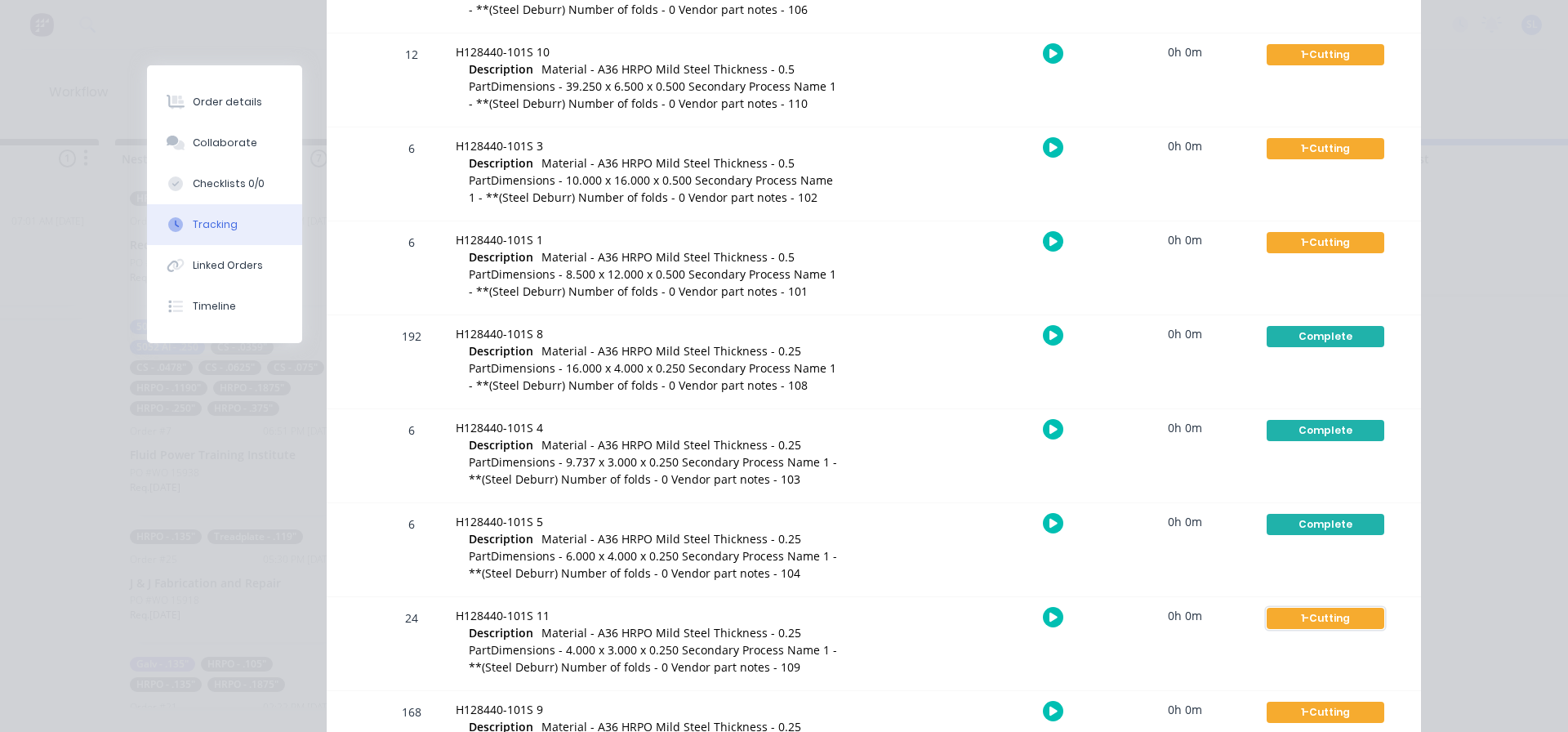
click at [1307, 619] on div "1-Cutting" at bounding box center [1325, 618] width 117 height 21
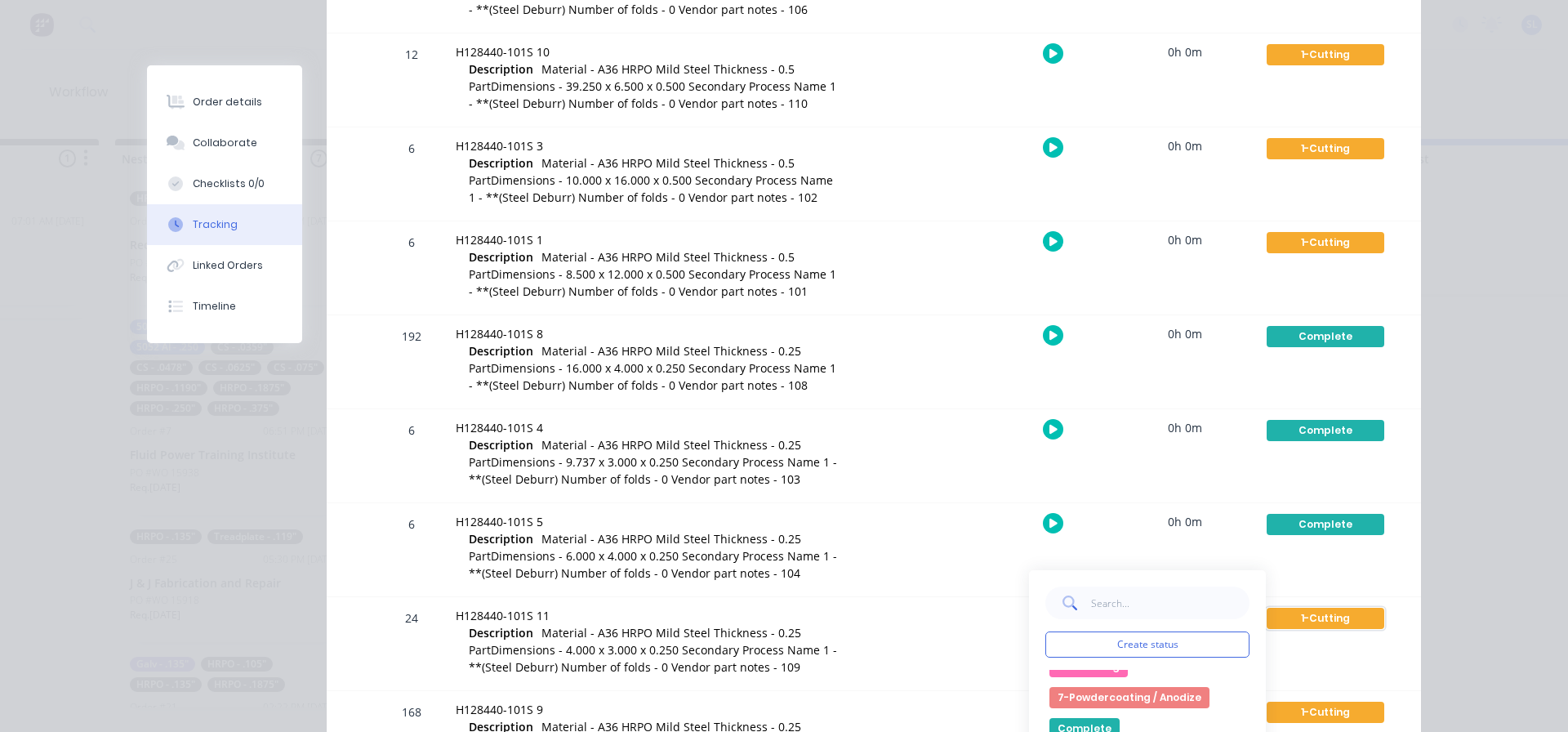
scroll to position [326, 0]
click at [1092, 726] on button "Complete" at bounding box center [1085, 726] width 71 height 21
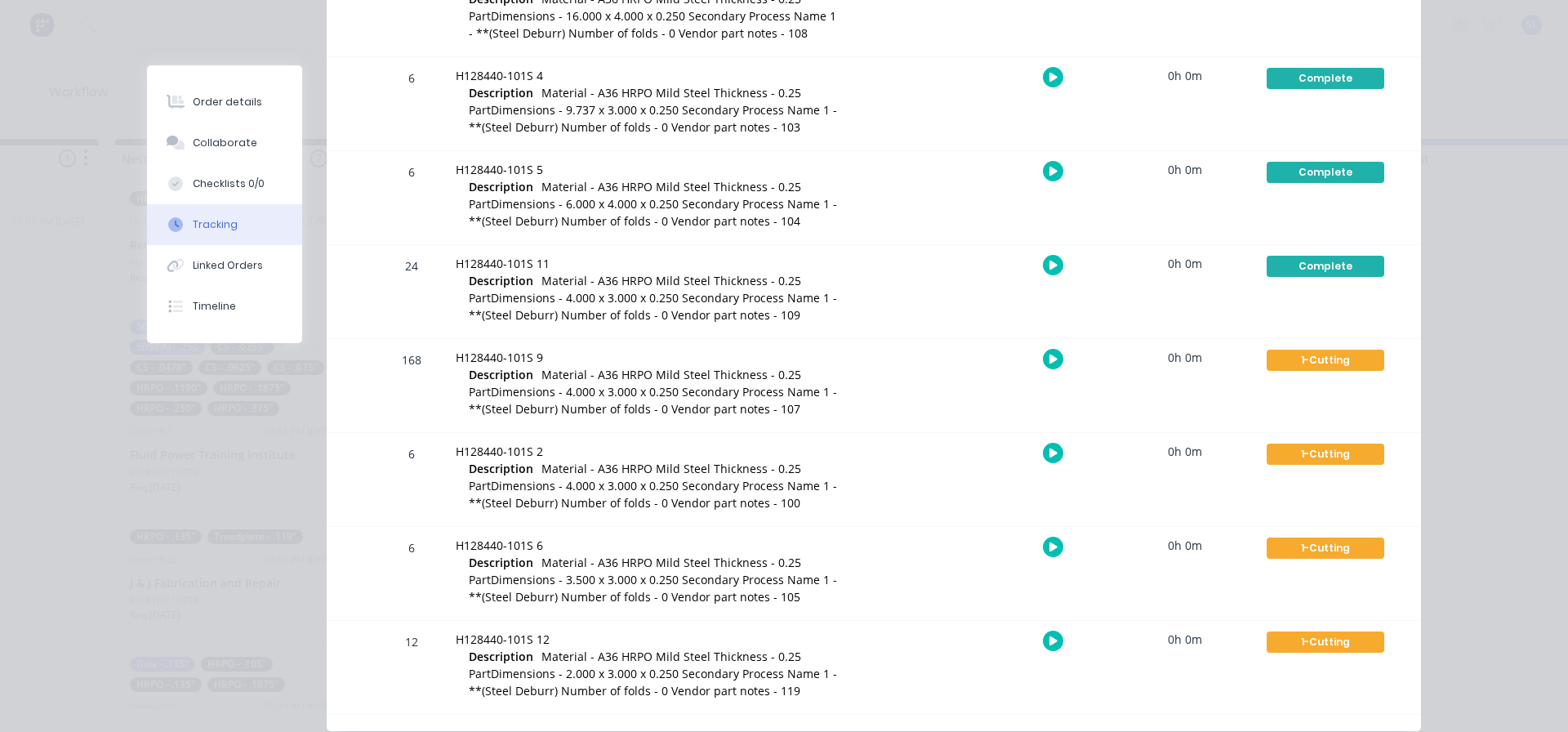
scroll to position [893, 0]
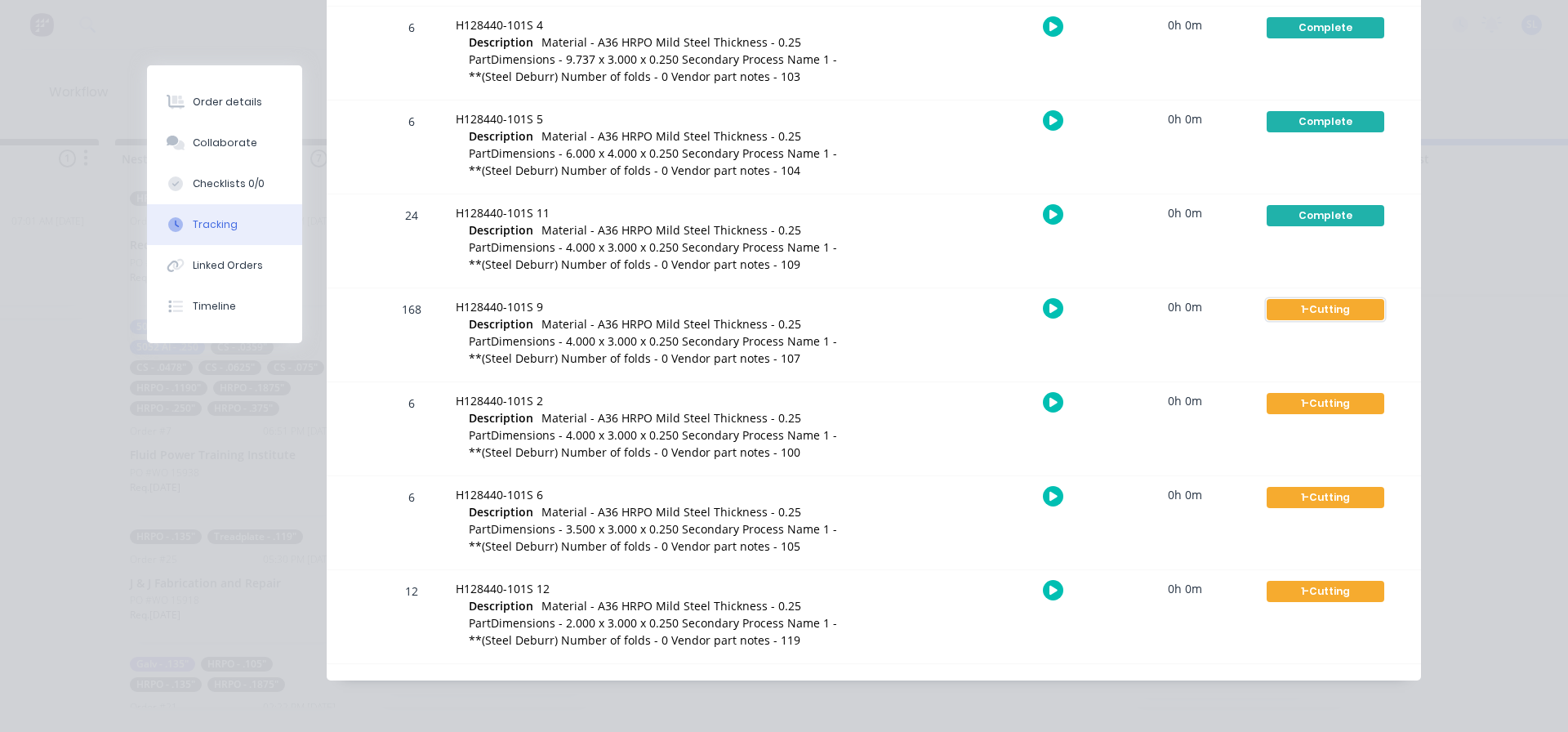
click at [1307, 312] on div "1-Cutting" at bounding box center [1325, 310] width 117 height 21
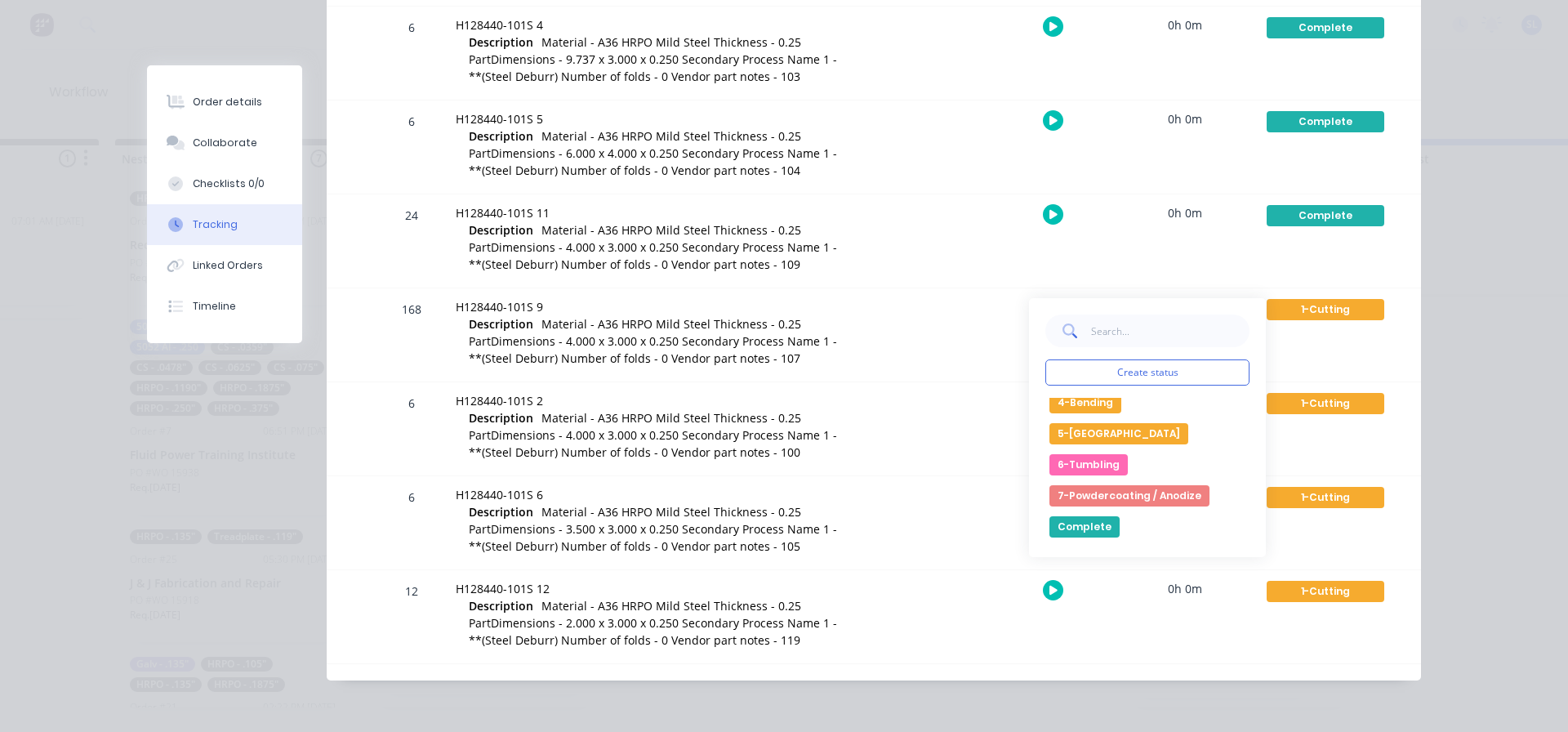
scroll to position [312, 0]
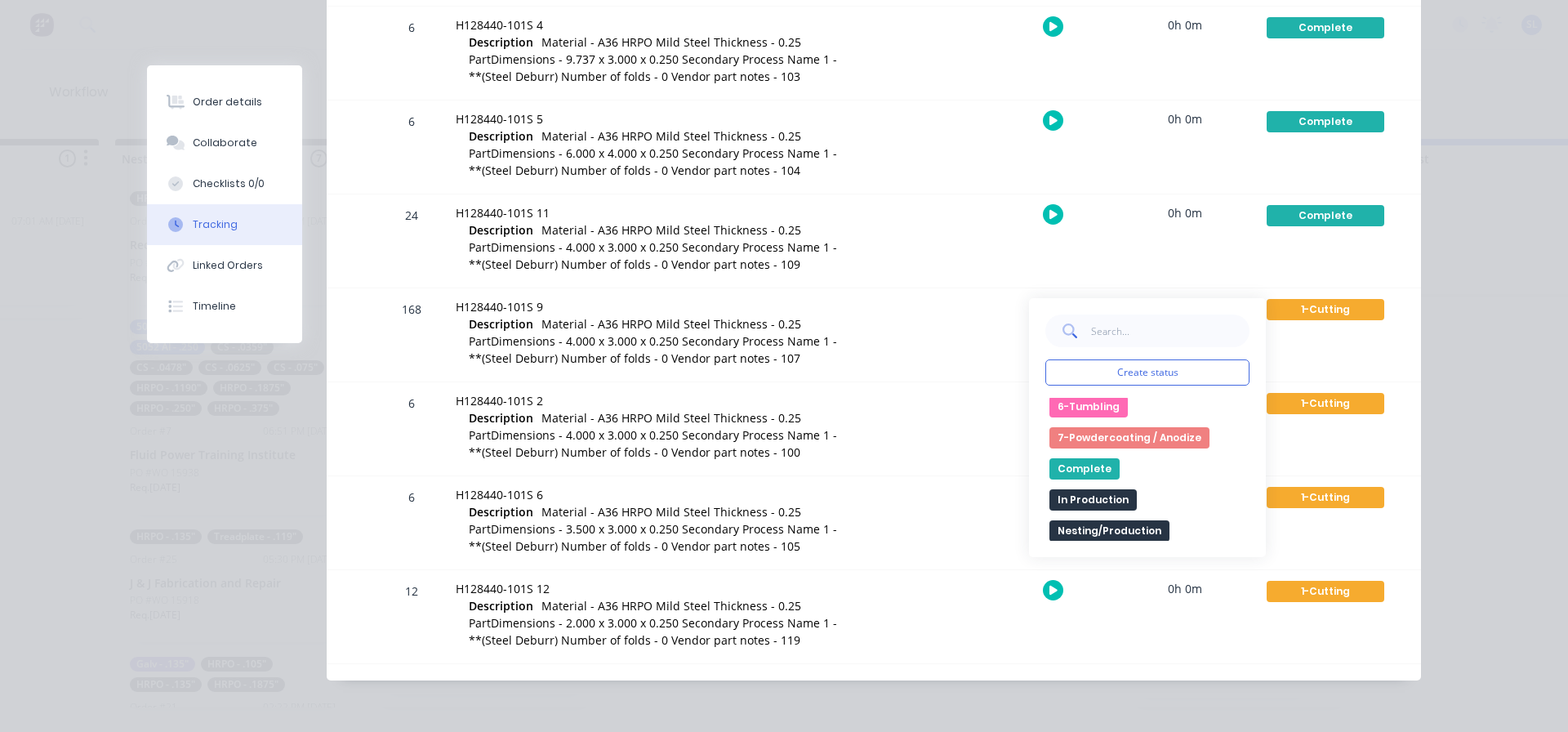
click at [1084, 468] on button "Complete" at bounding box center [1085, 469] width 71 height 21
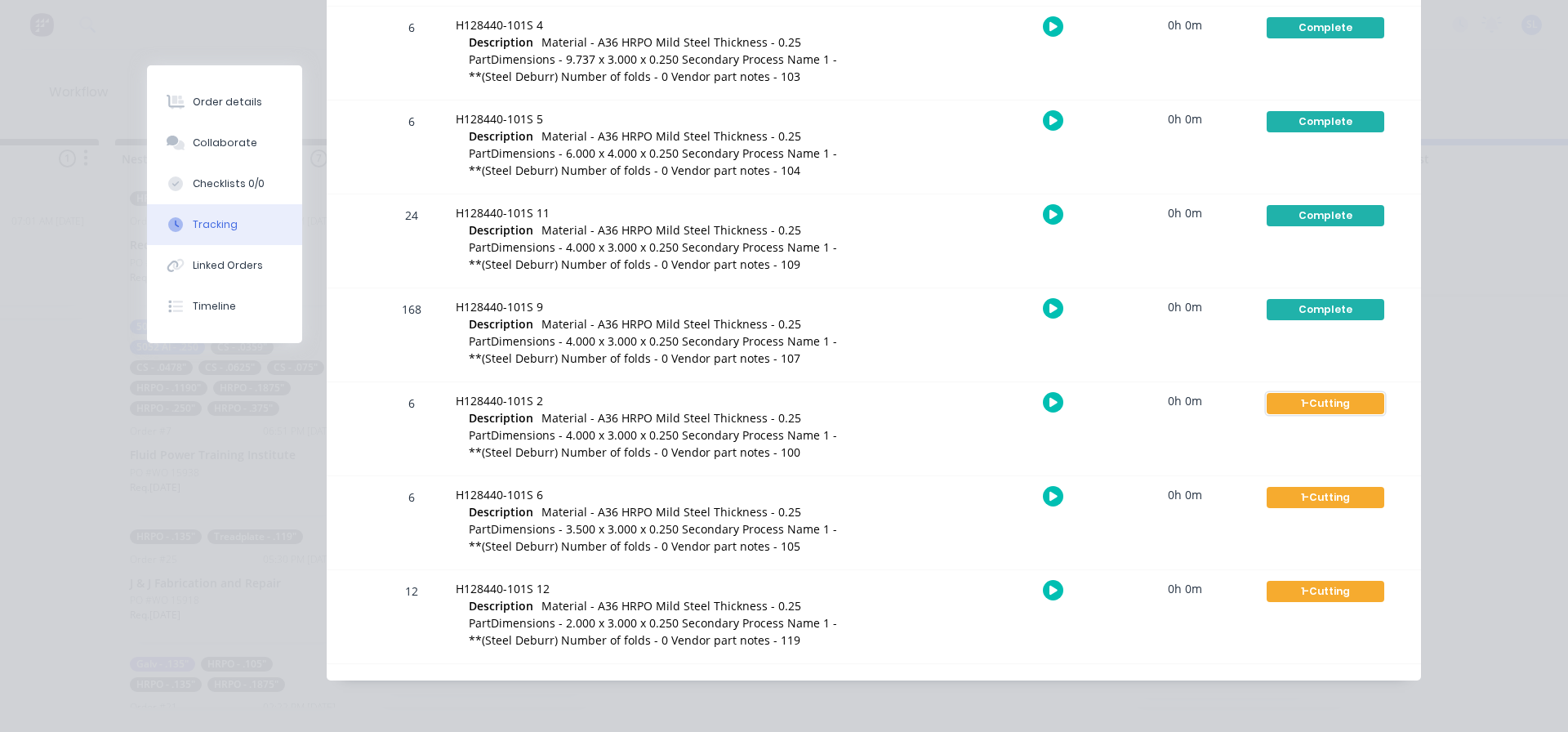
click at [1326, 399] on div "1-Cutting" at bounding box center [1325, 404] width 117 height 21
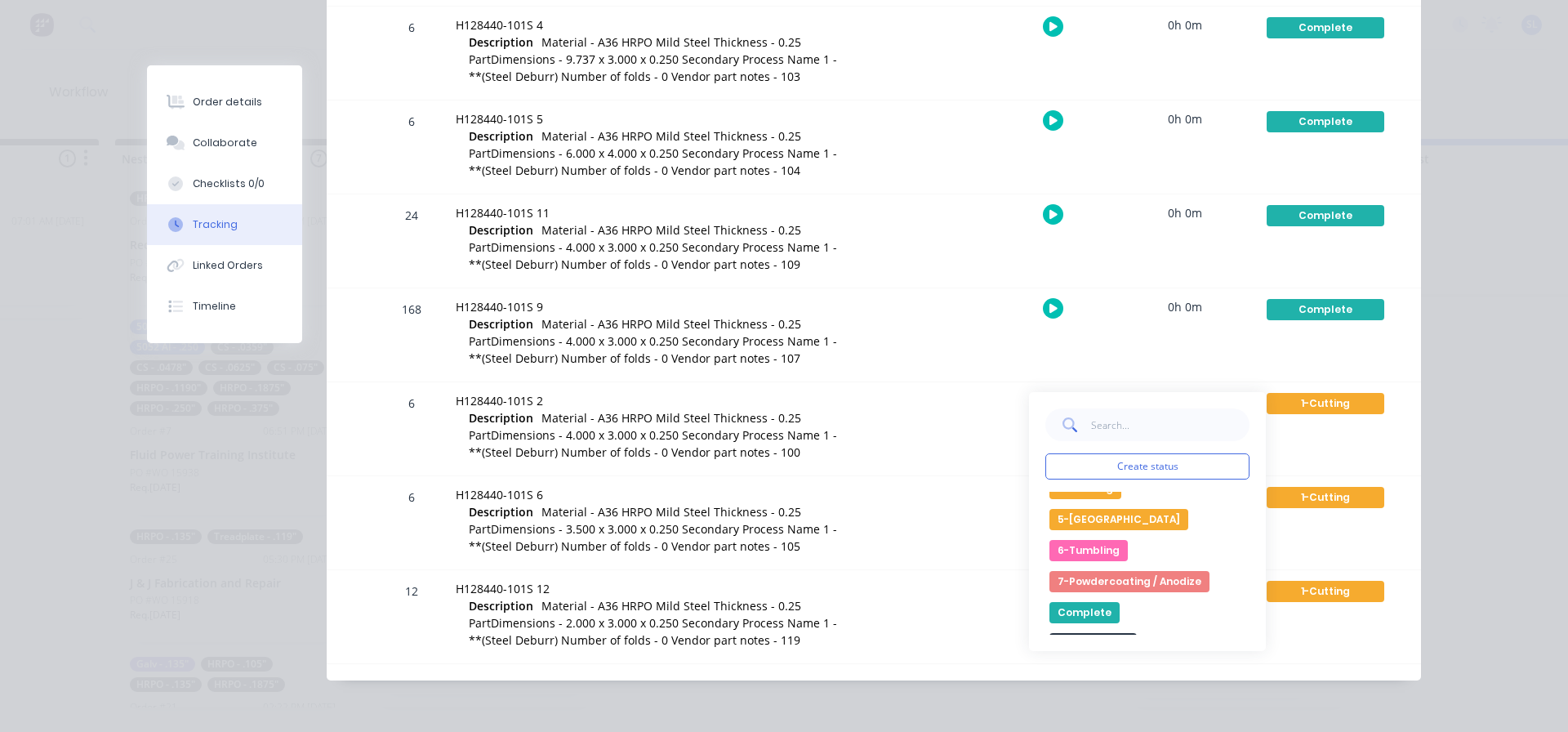
scroll to position [291, 0]
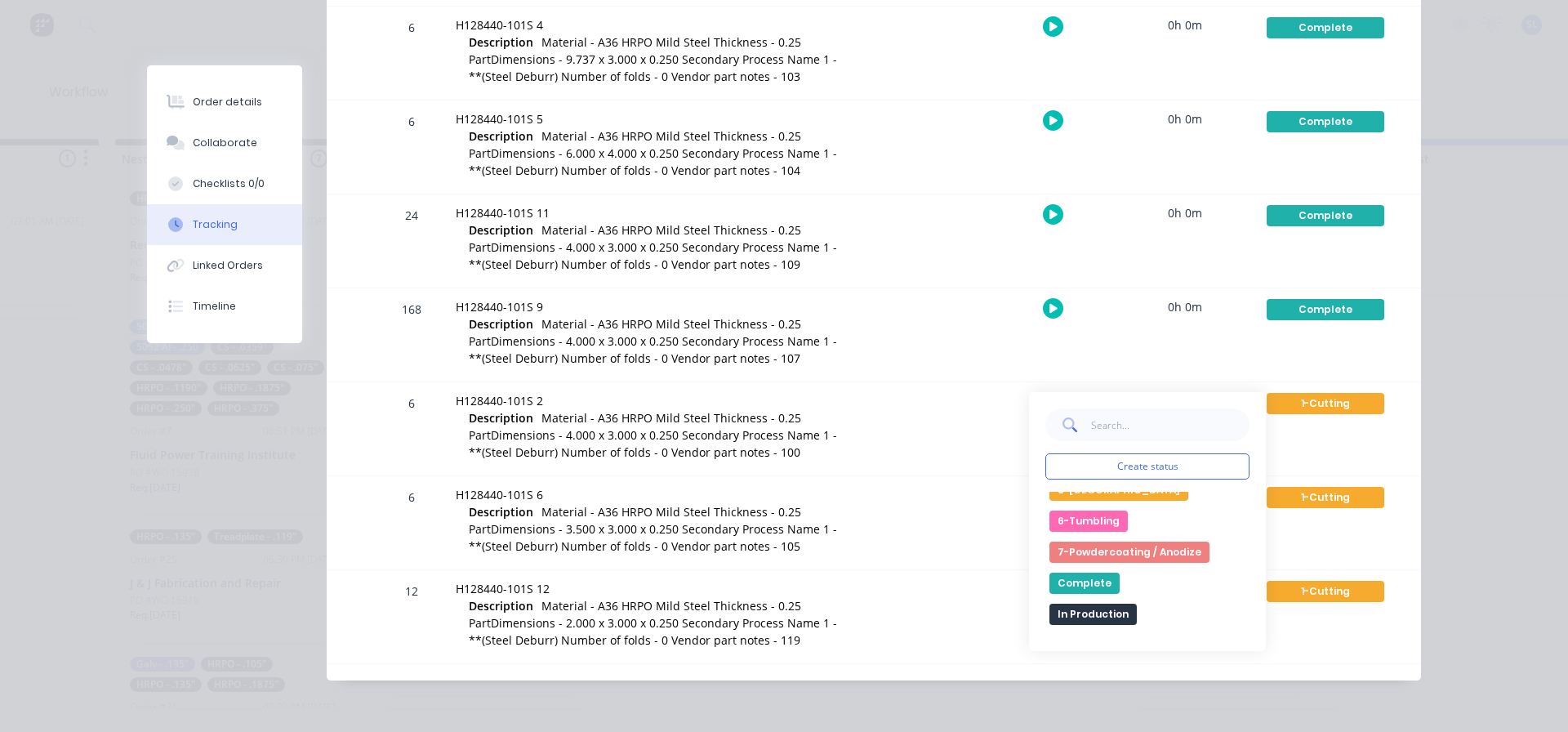
click at [1073, 590] on button "Complete" at bounding box center [1085, 583] width 71 height 21
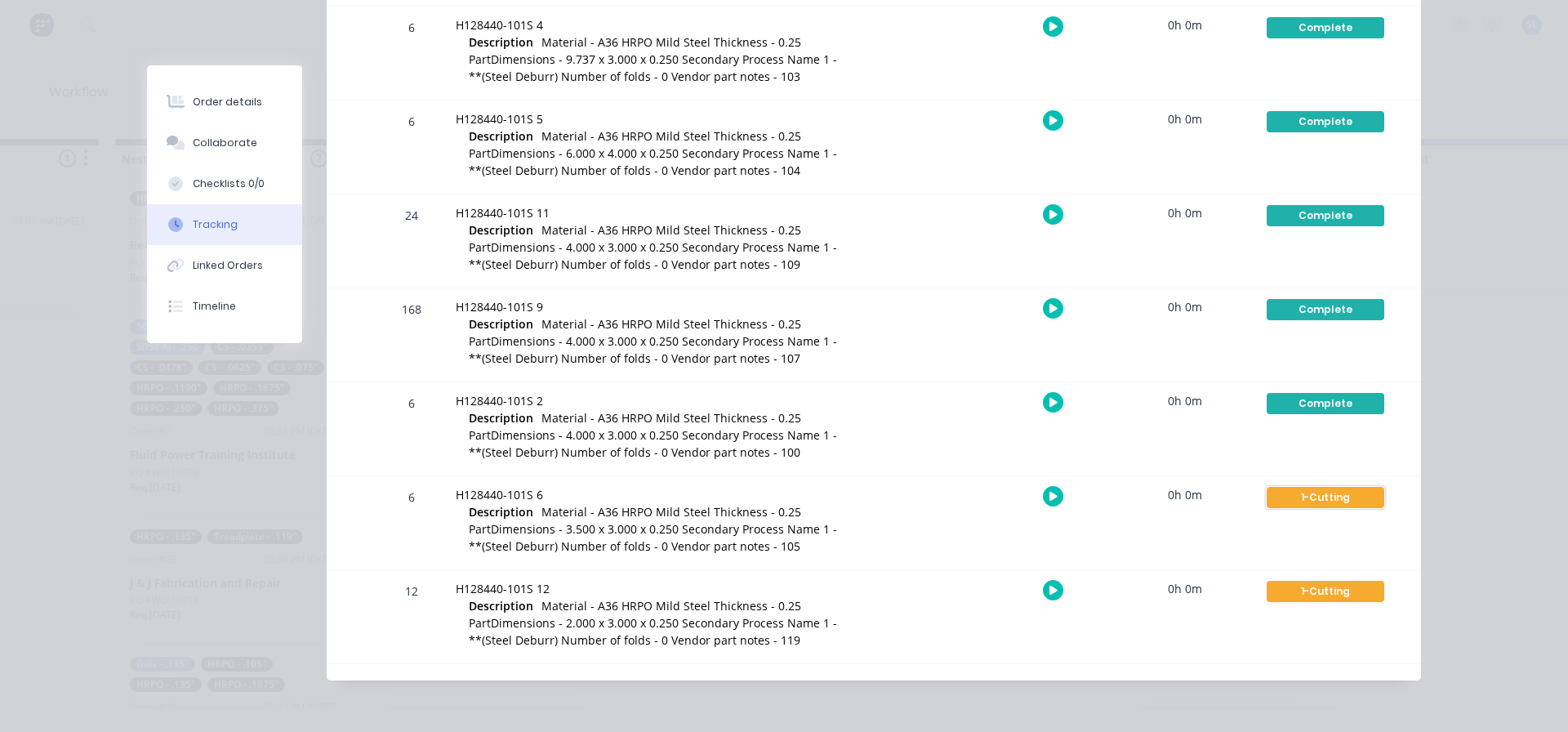
click at [1327, 497] on div "1-Cutting" at bounding box center [1325, 498] width 117 height 21
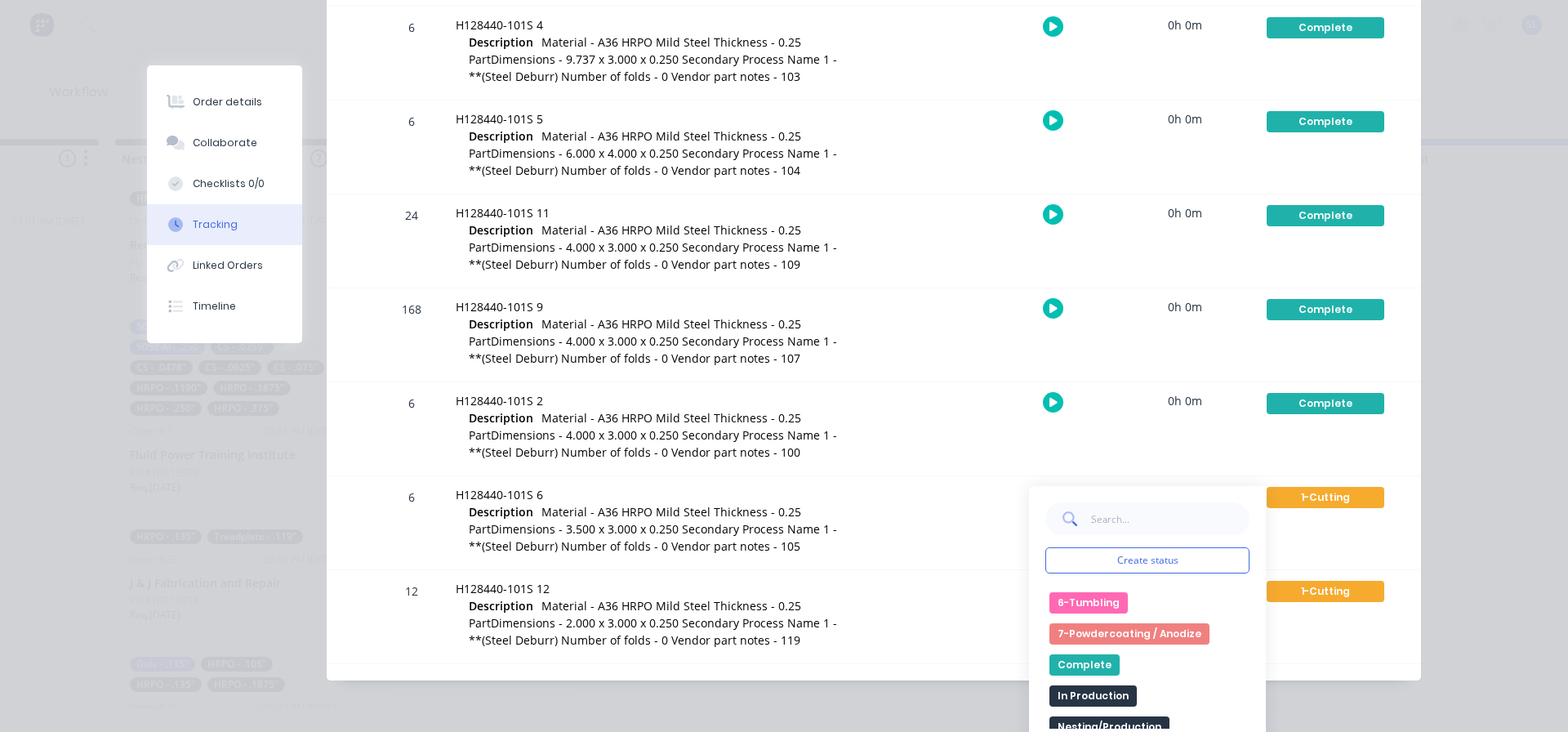
scroll to position [379, 0]
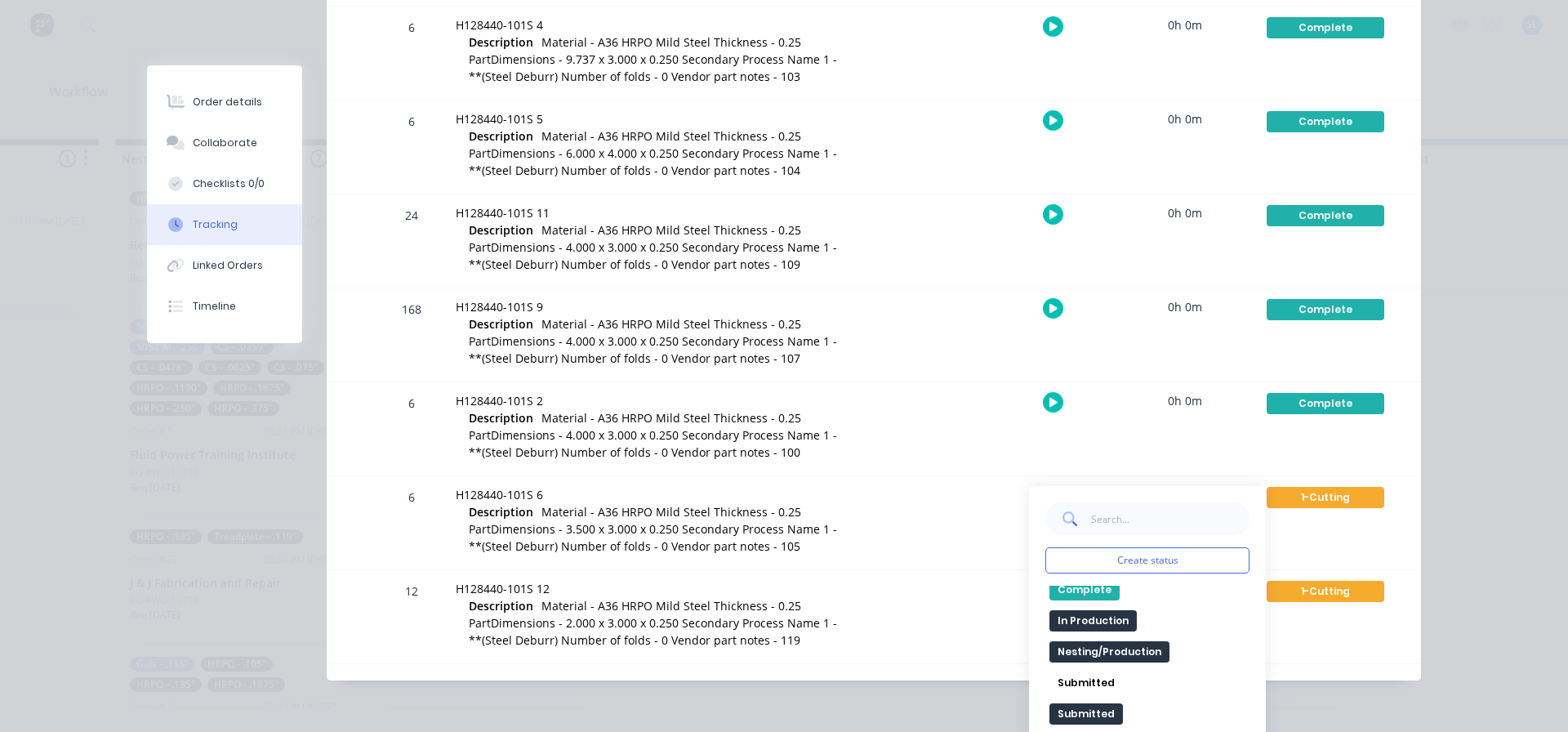
click at [1091, 592] on button "Complete" at bounding box center [1085, 590] width 71 height 21
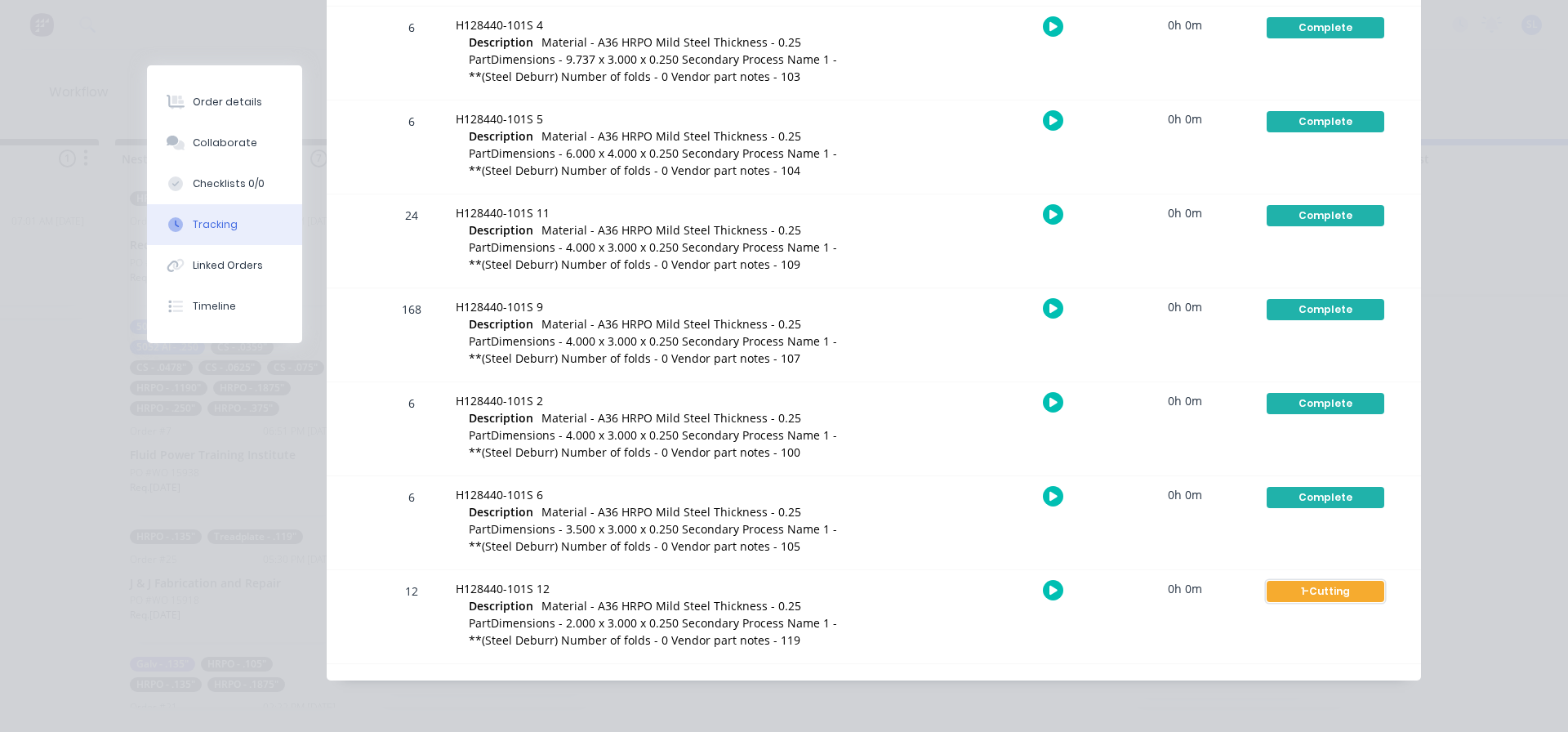
click at [1325, 590] on div "1-Cutting" at bounding box center [1325, 592] width 117 height 21
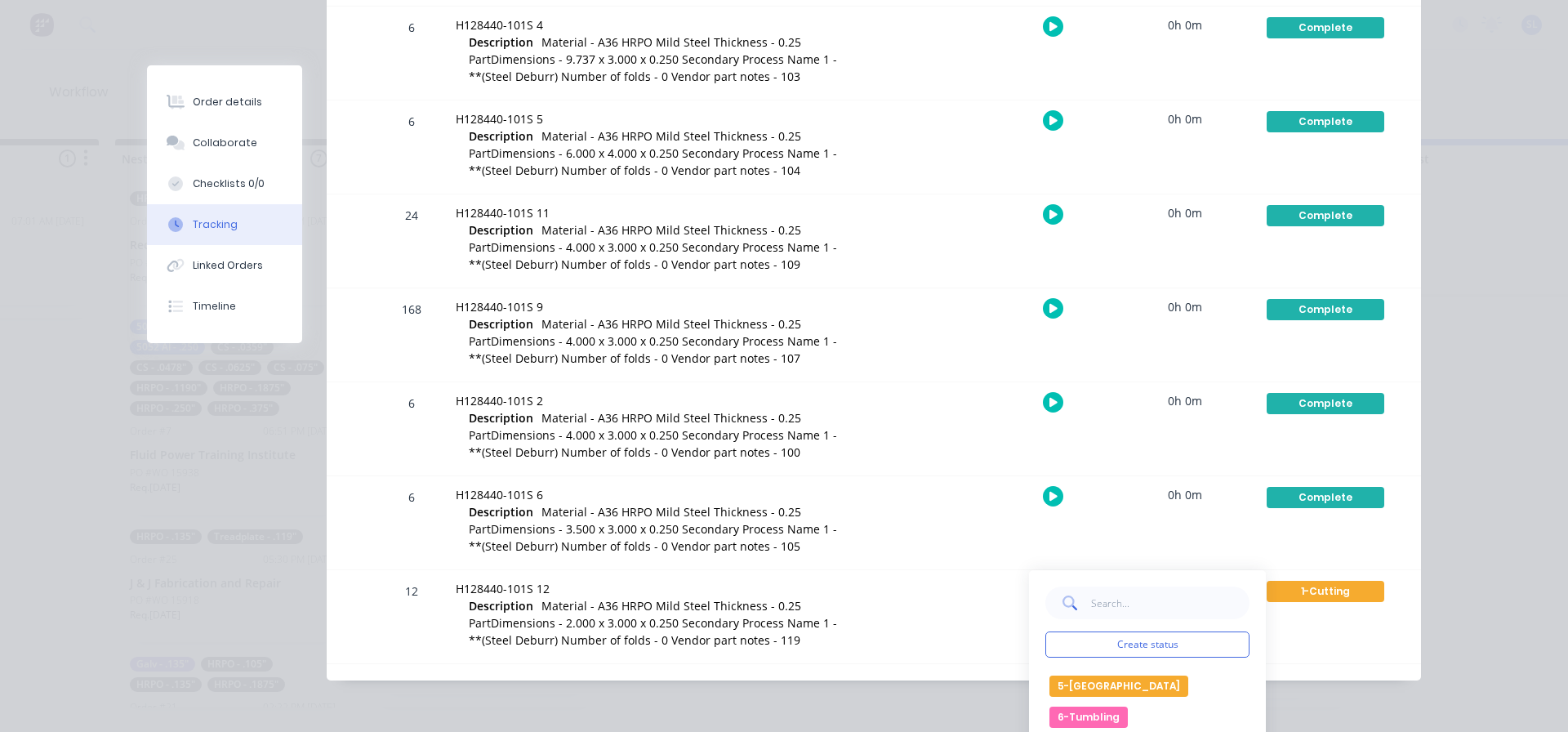
scroll to position [355, 0]
click at [1075, 698] on button "Complete" at bounding box center [1085, 697] width 71 height 21
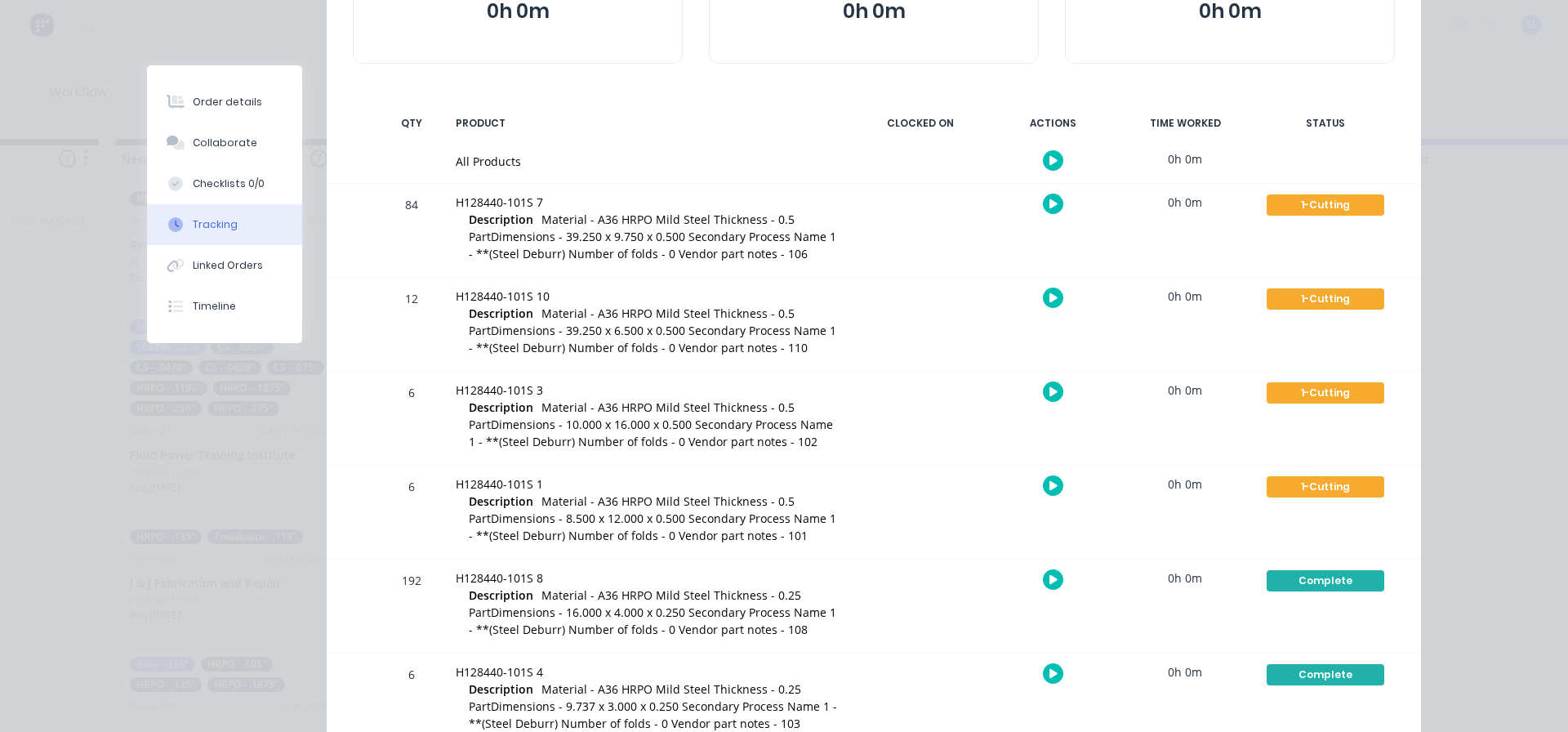
scroll to position [239, 0]
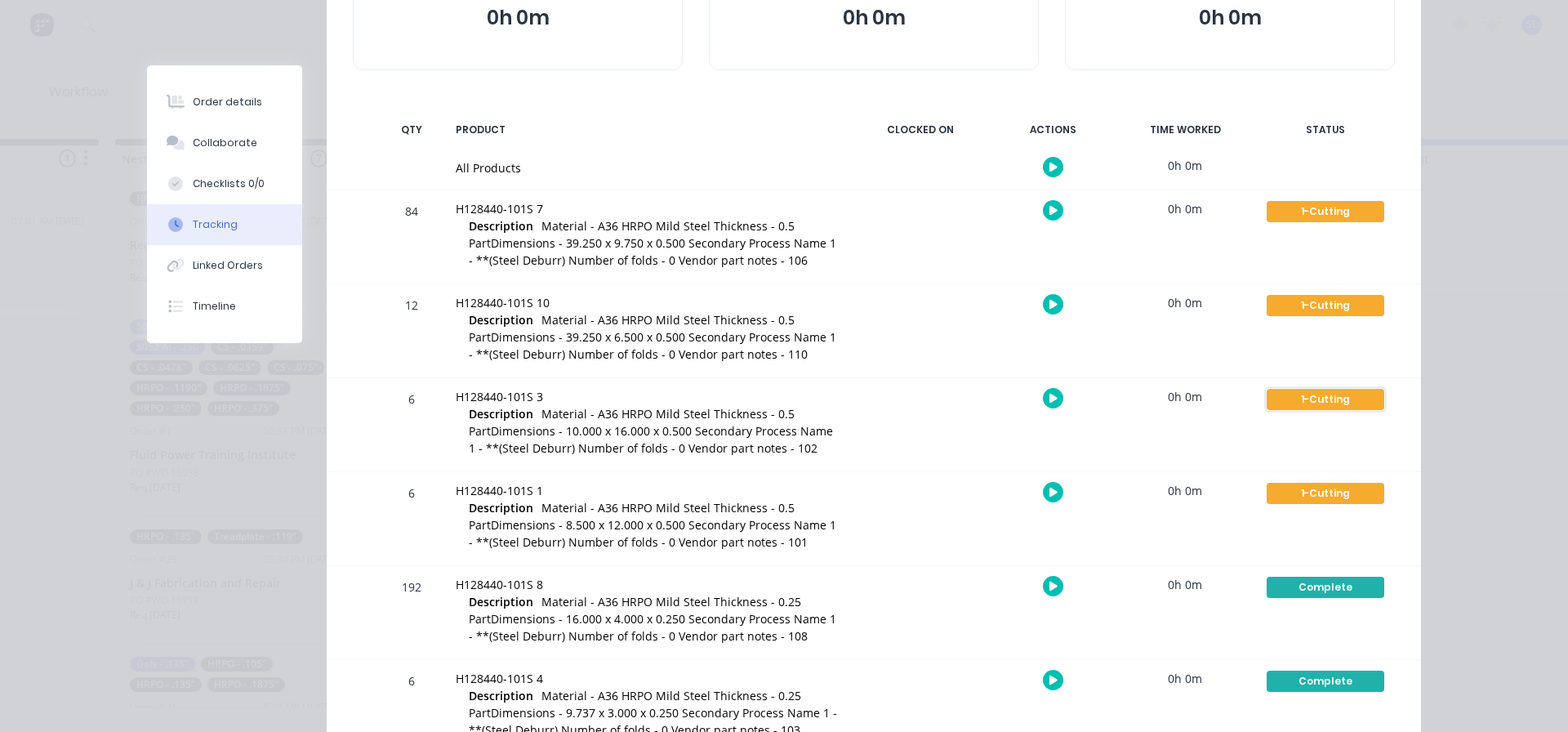
click at [1310, 402] on div "1-Cutting" at bounding box center [1325, 399] width 117 height 21
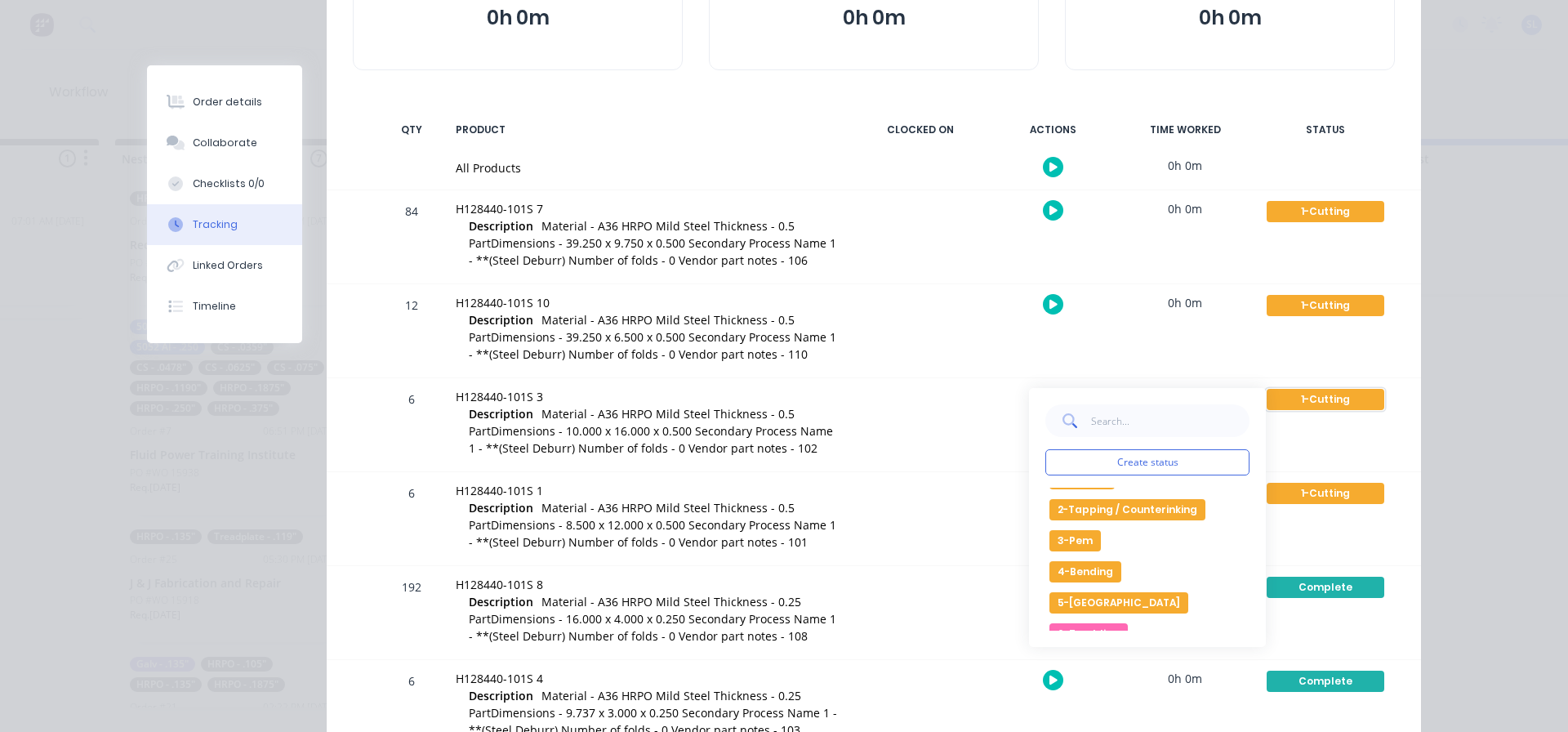
scroll to position [245, 0]
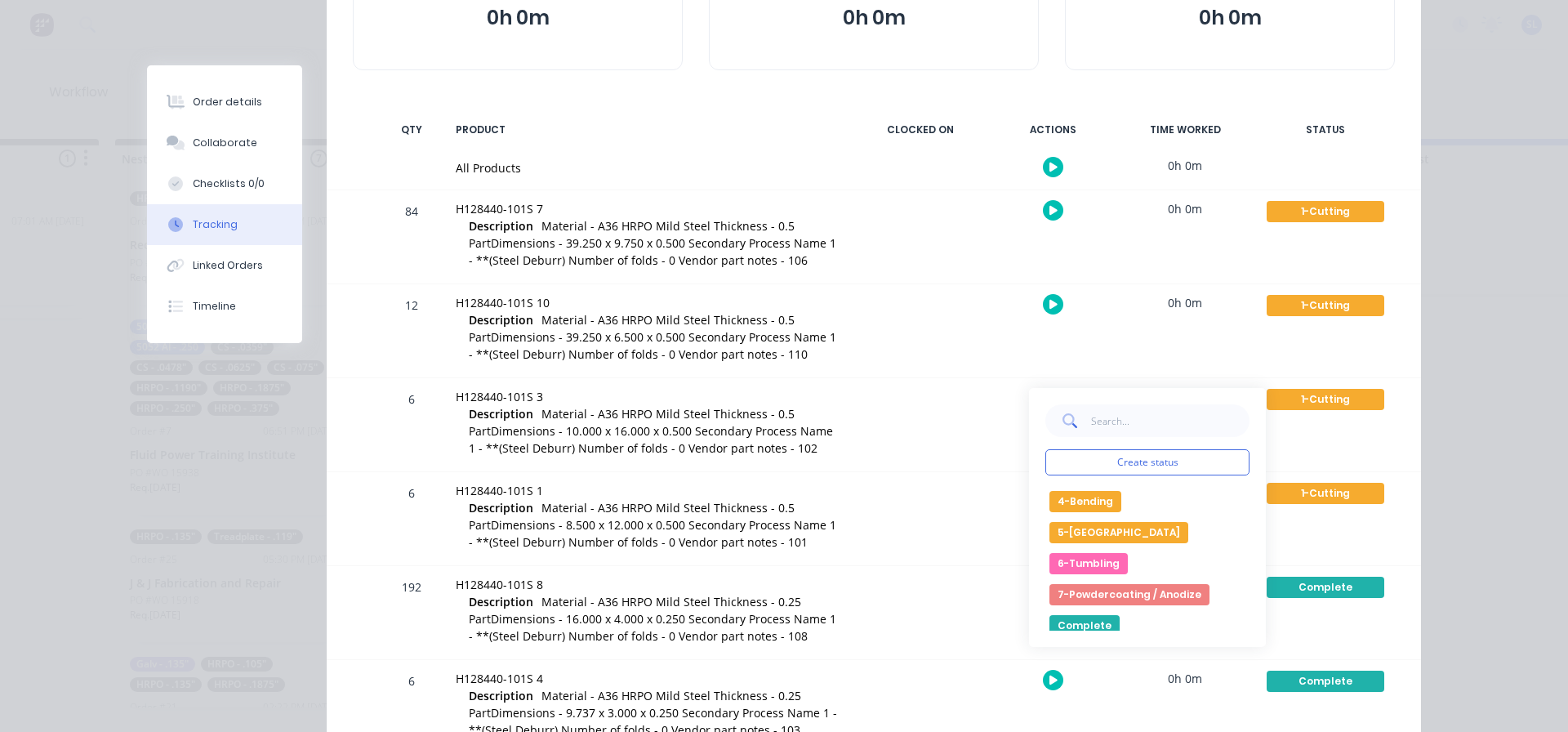
click at [1080, 623] on button "Complete" at bounding box center [1085, 625] width 71 height 21
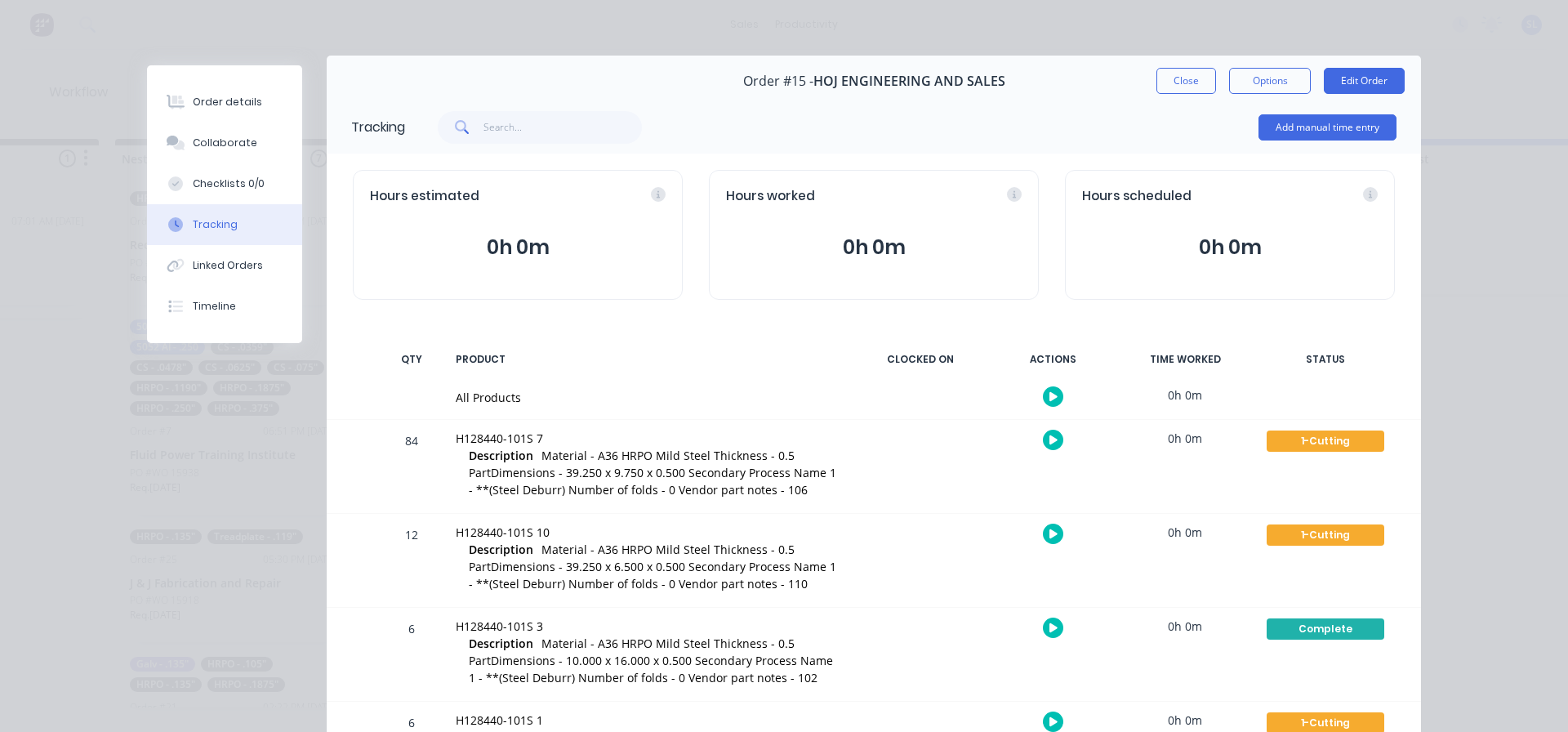
scroll to position [0, 0]
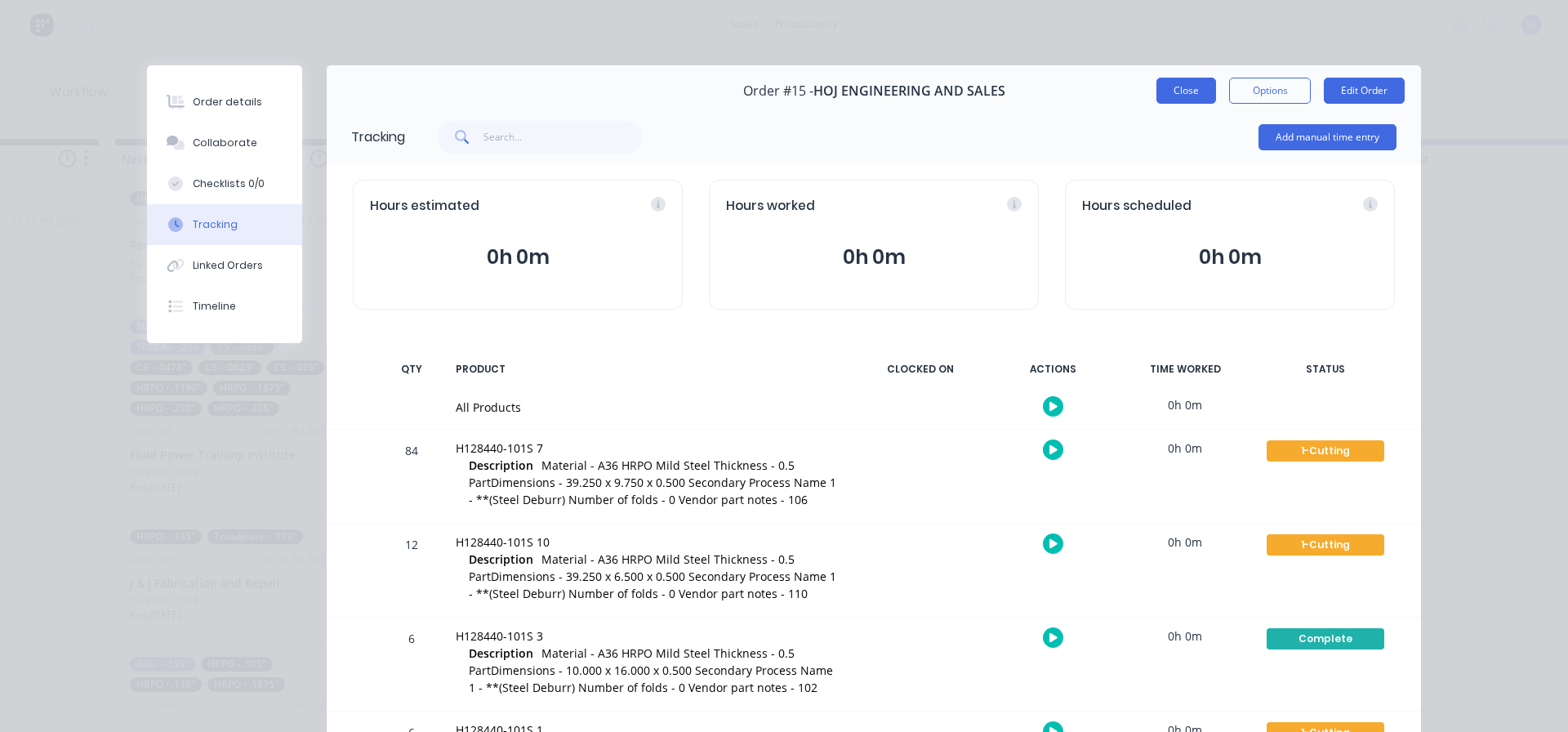
click at [1179, 90] on button "Close" at bounding box center [1186, 90] width 60 height 26
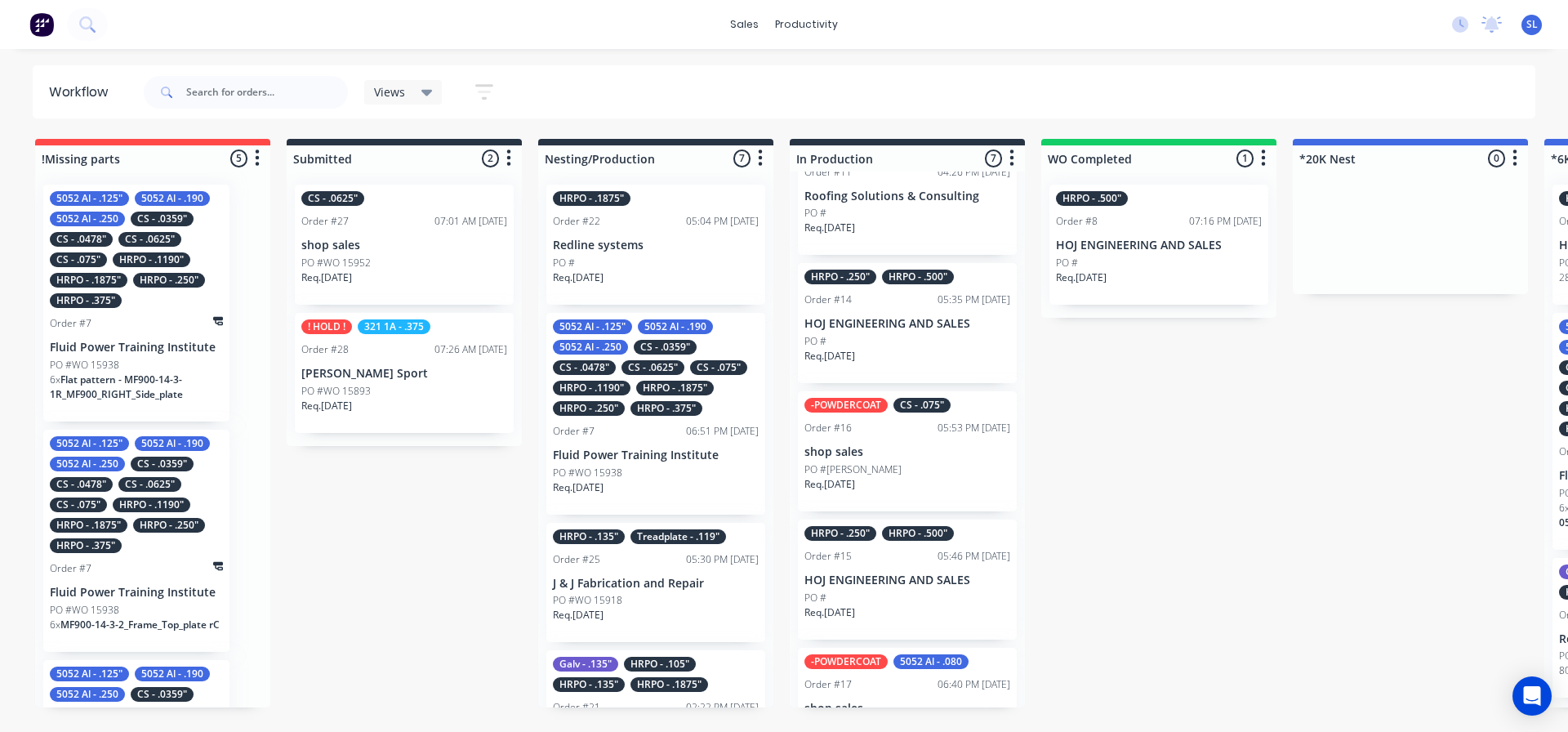
scroll to position [408, 0]
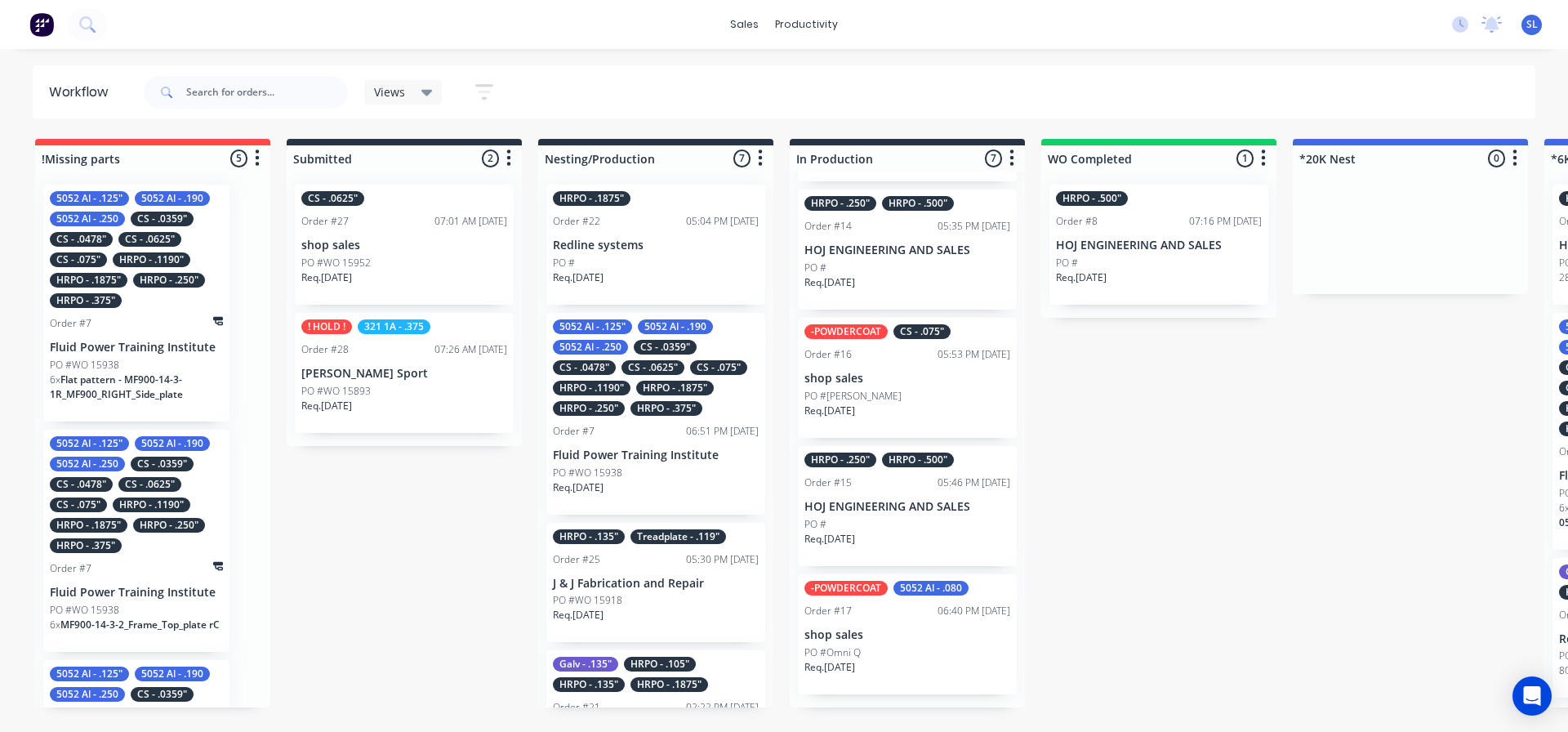
click at [896, 532] on div "PO #" at bounding box center [907, 524] width 206 height 15
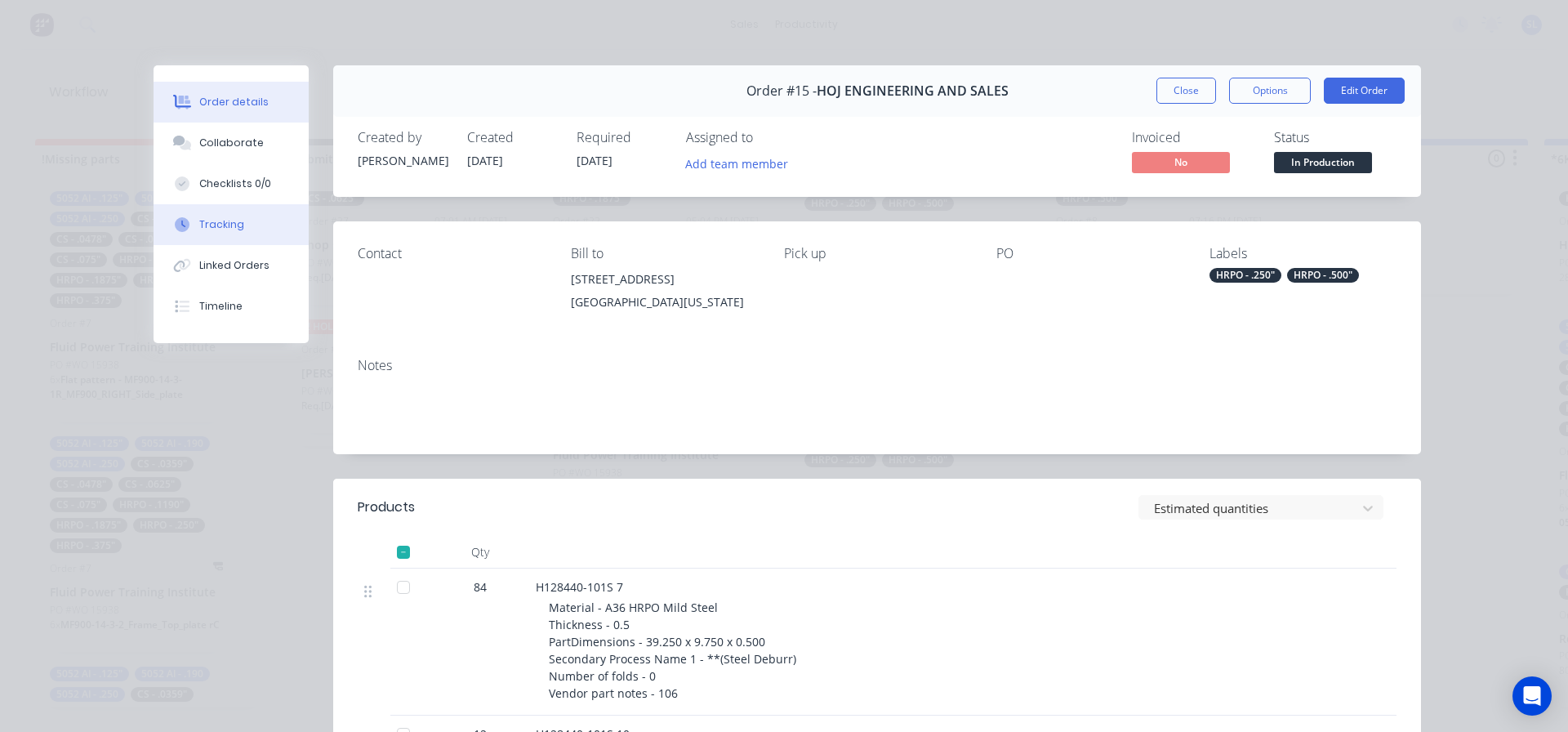
click at [207, 223] on div "Tracking" at bounding box center [222, 224] width 45 height 15
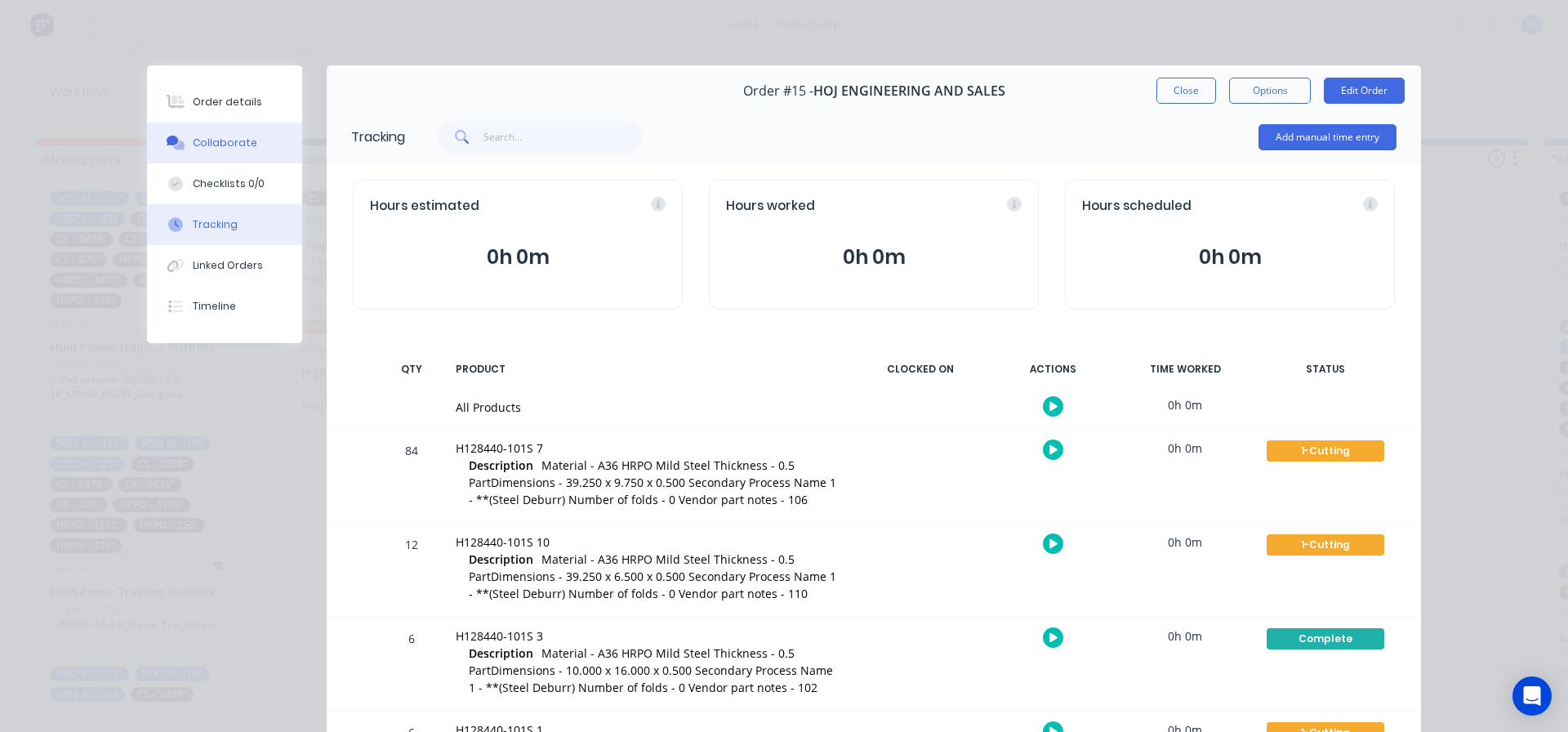
click at [225, 148] on div "Collaborate" at bounding box center [225, 142] width 65 height 15
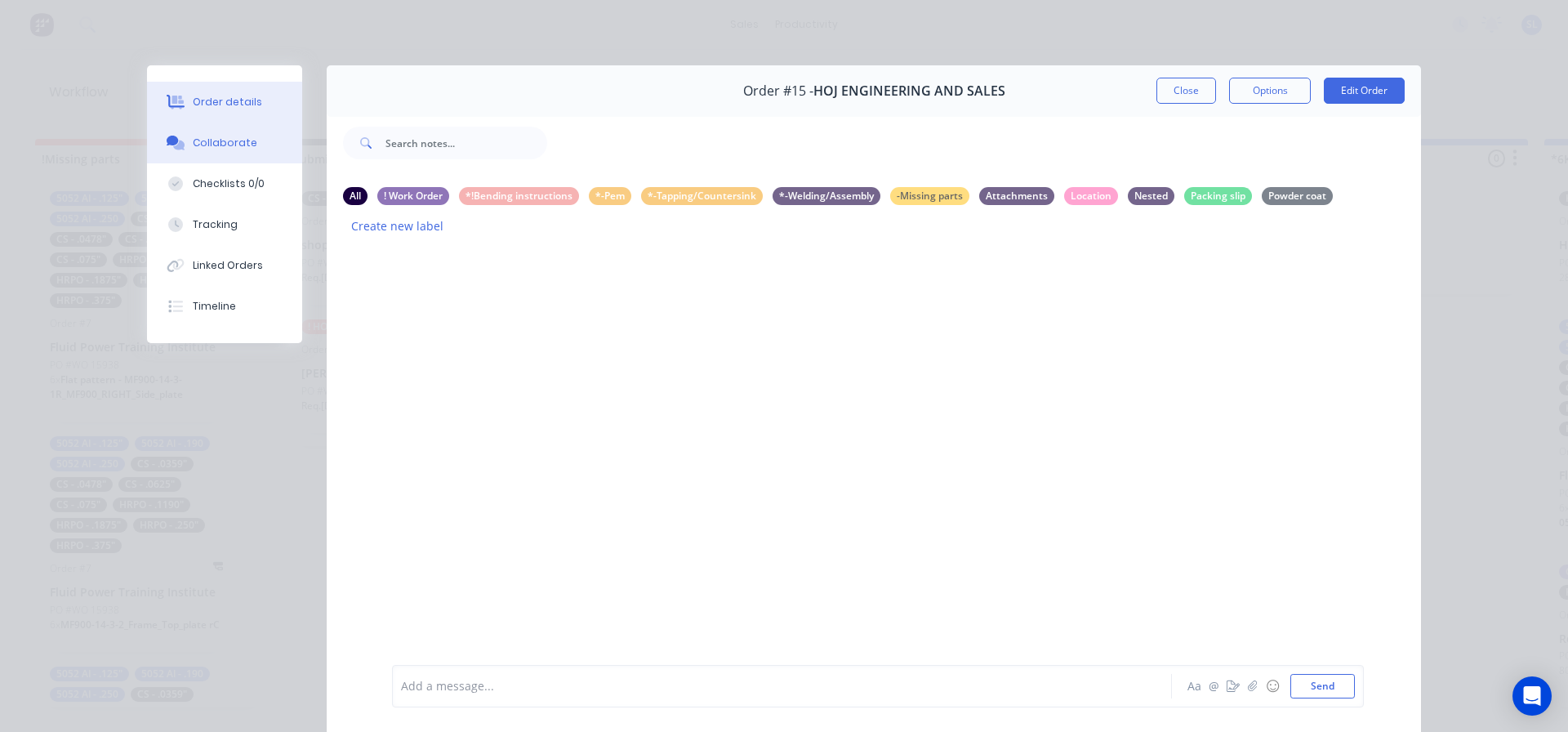
click at [242, 107] on div "Order details" at bounding box center [228, 102] width 70 height 15
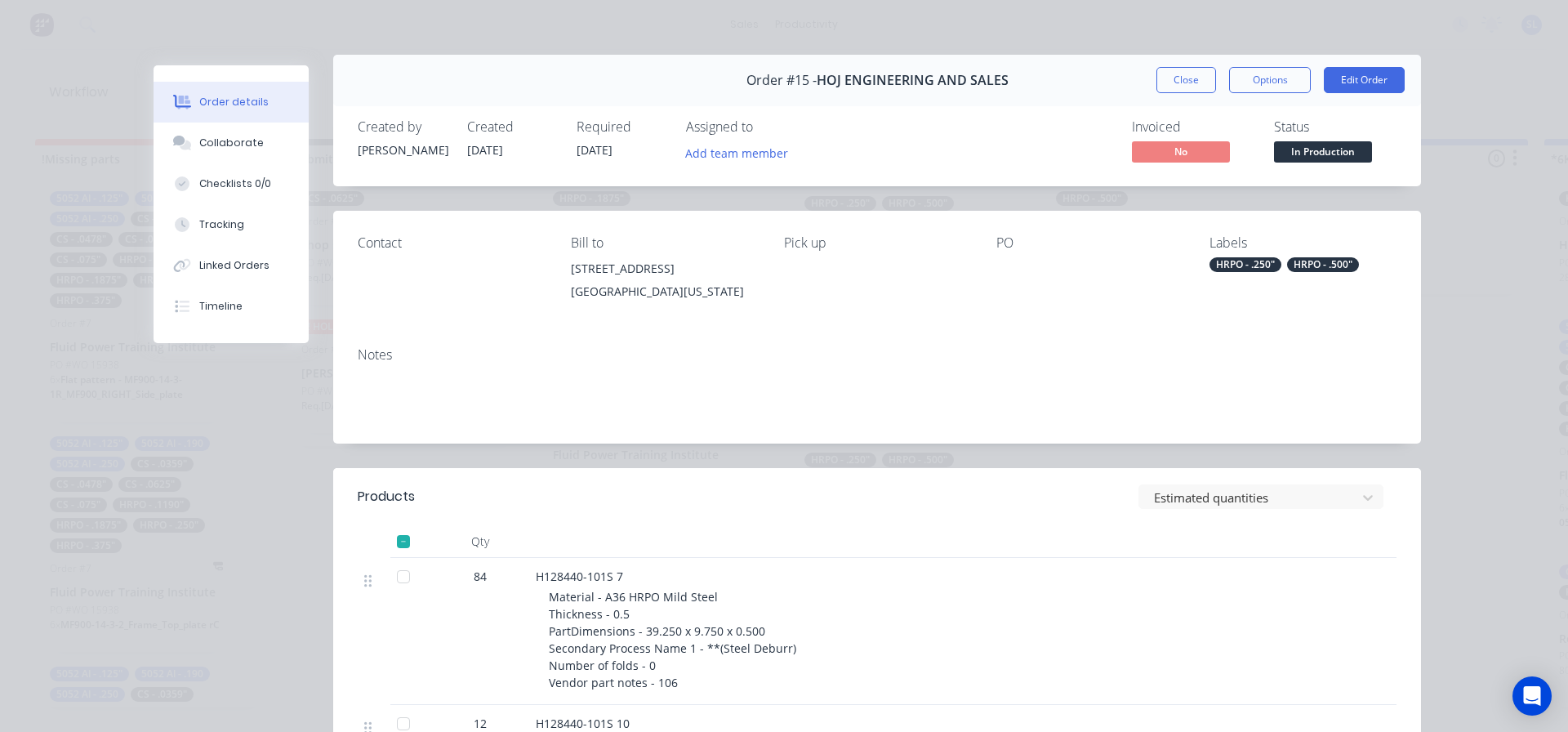
scroll to position [0, 0]
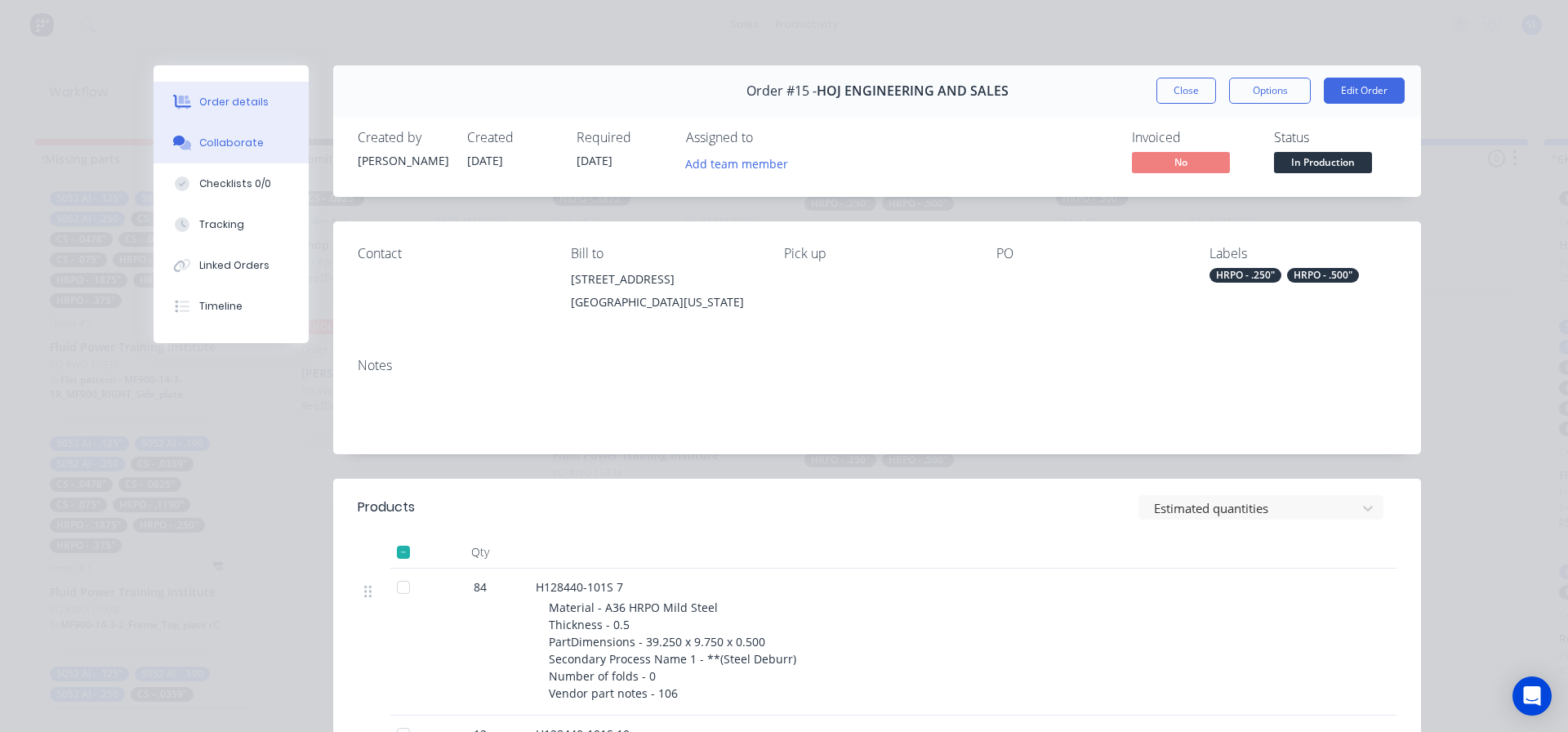
click at [222, 144] on div "Collaborate" at bounding box center [231, 142] width 65 height 15
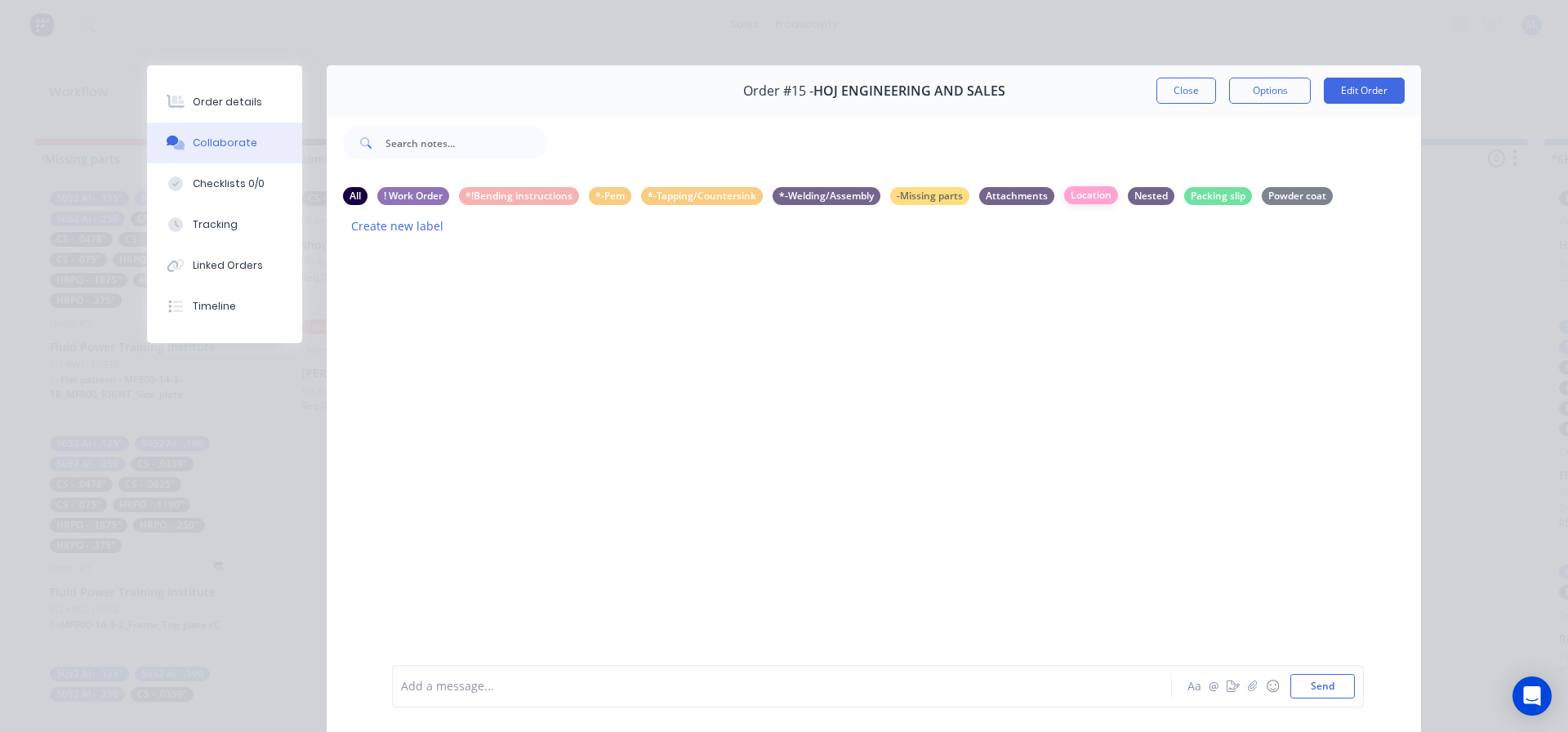
click at [1080, 194] on div "Location" at bounding box center [1091, 195] width 54 height 18
click at [557, 300] on div at bounding box center [874, 470] width 1094 height 442
click at [348, 191] on div "All" at bounding box center [354, 195] width 24 height 18
click at [400, 195] on div "! Work Order" at bounding box center [414, 195] width 72 height 18
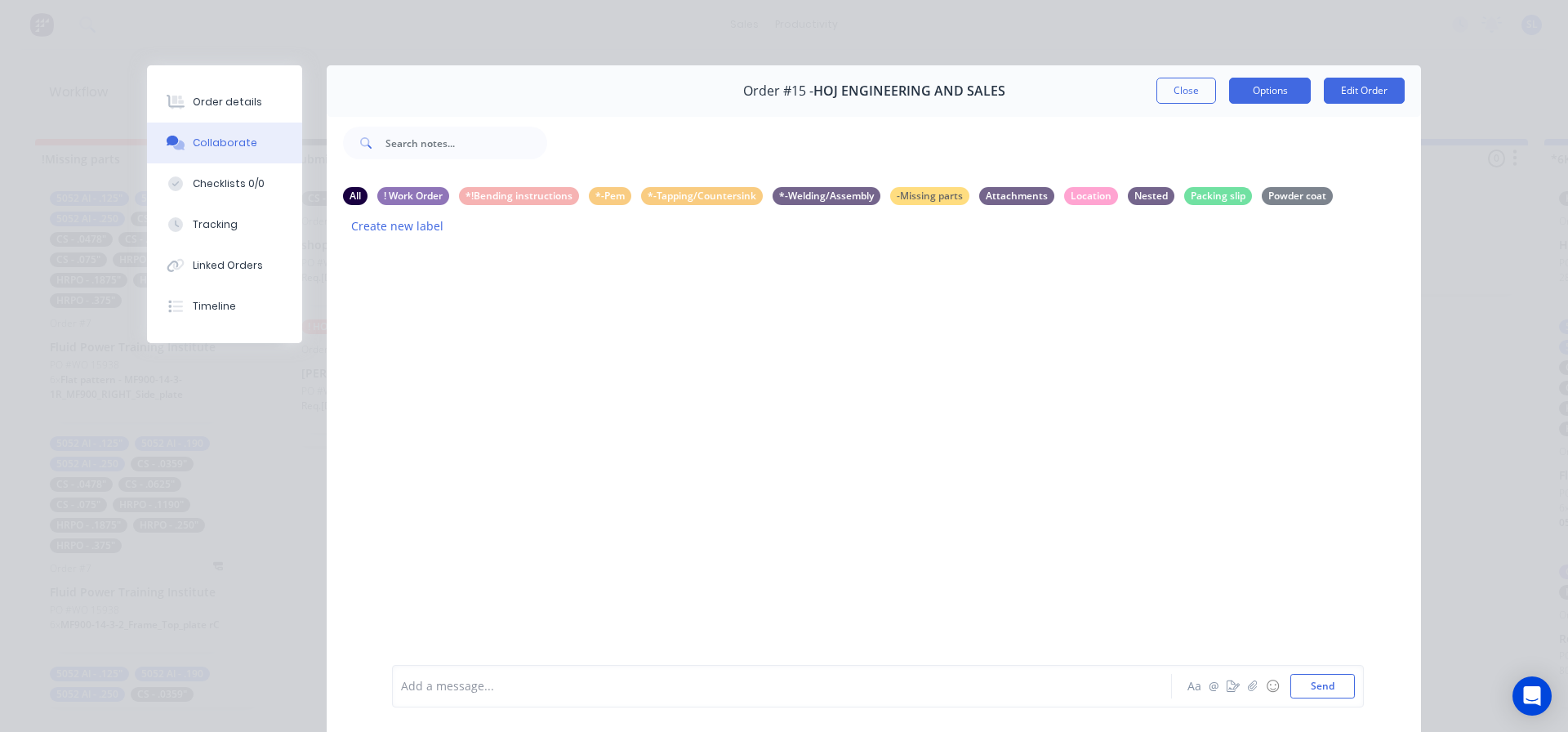
click at [1274, 94] on button "Options" at bounding box center [1270, 90] width 81 height 26
click at [1364, 158] on div at bounding box center [984, 142] width 874 height 65
click at [1171, 95] on button "Close" at bounding box center [1186, 90] width 60 height 26
